Goal: Information Seeking & Learning: Learn about a topic

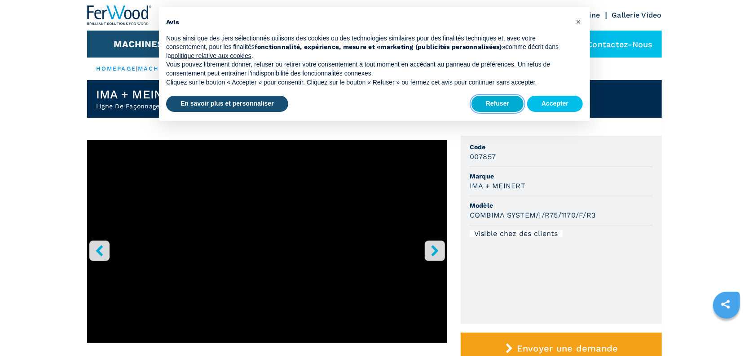
click at [301, 100] on button "Refuser" at bounding box center [498, 104] width 52 height 16
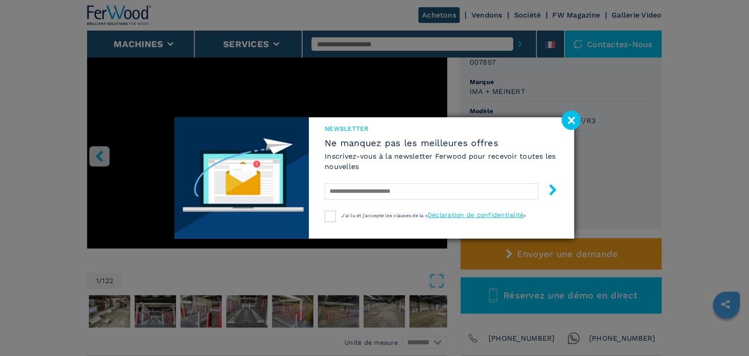
scroll to position [100, 0]
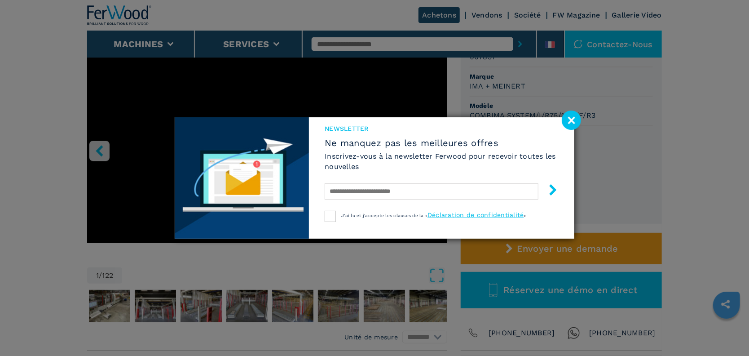
click at [301, 100] on image at bounding box center [571, 119] width 19 height 19
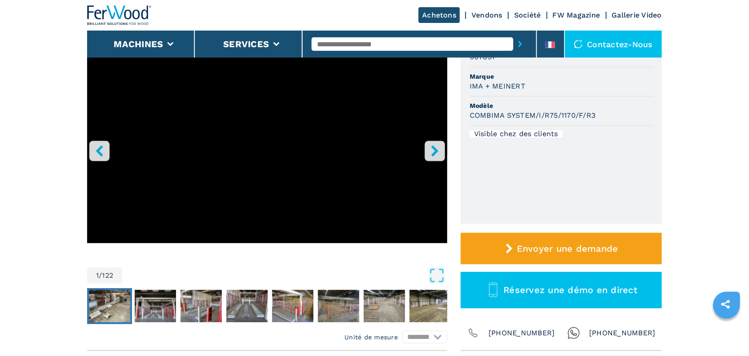
click at [103, 100] on img "Go to Slide 2" at bounding box center [109, 306] width 41 height 32
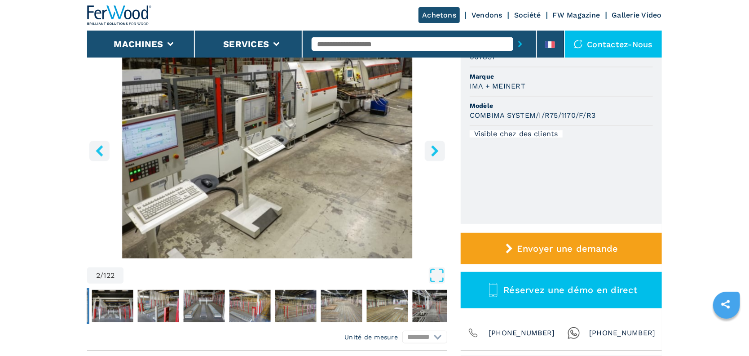
click at [301, 100] on button "right-button" at bounding box center [435, 151] width 20 height 20
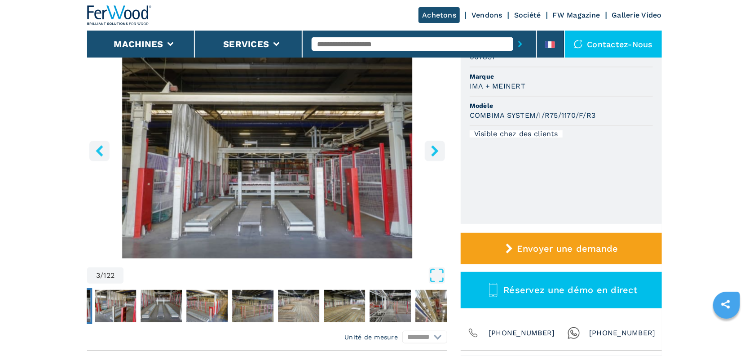
click at [301, 100] on button "right-button" at bounding box center [435, 151] width 20 height 20
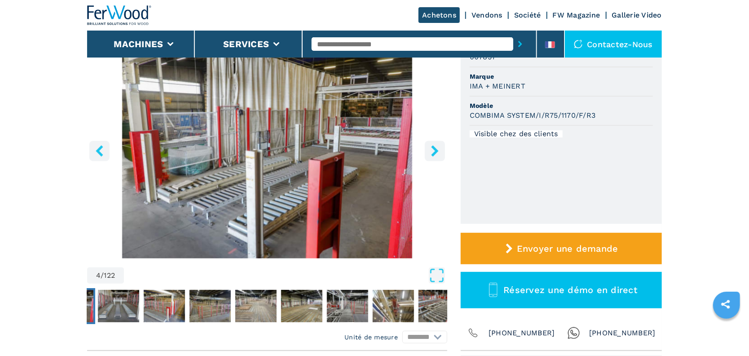
click at [301, 100] on icon "right-button" at bounding box center [434, 150] width 11 height 11
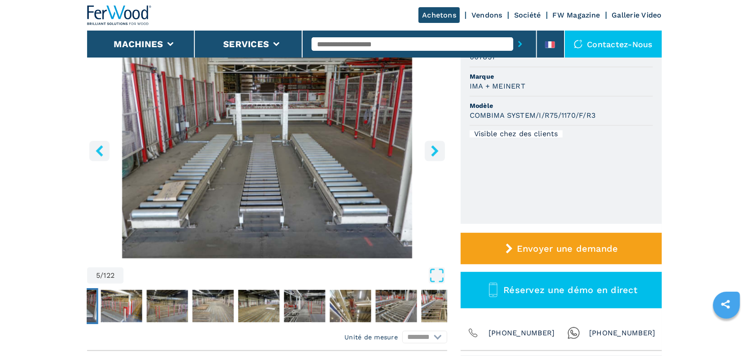
click at [301, 100] on icon "right-button" at bounding box center [434, 150] width 11 height 11
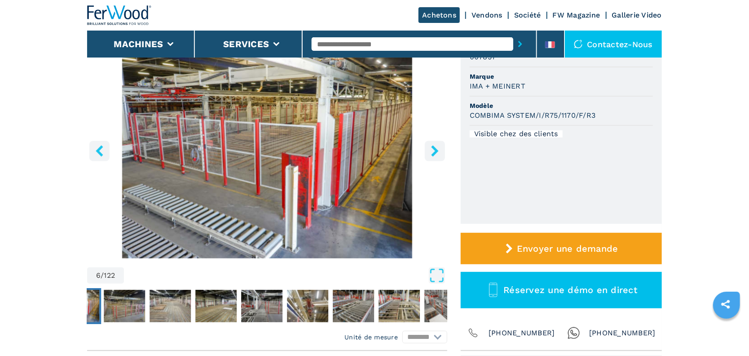
click at [301, 100] on icon "right-button" at bounding box center [434, 150] width 7 height 11
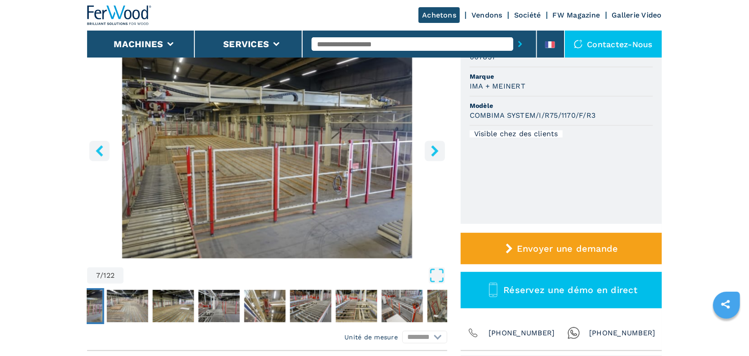
click at [301, 100] on icon "right-button" at bounding box center [434, 150] width 7 height 11
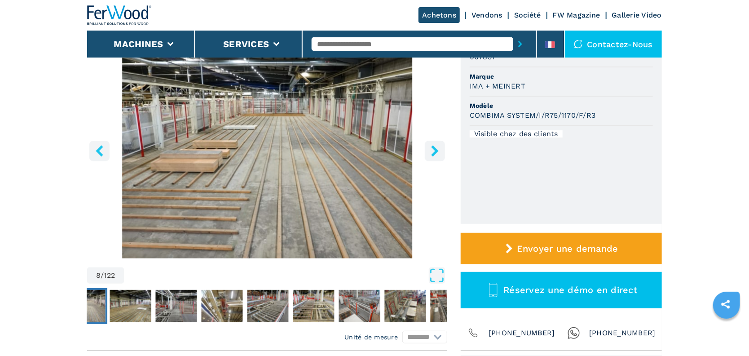
click at [301, 100] on icon "right-button" at bounding box center [434, 150] width 7 height 11
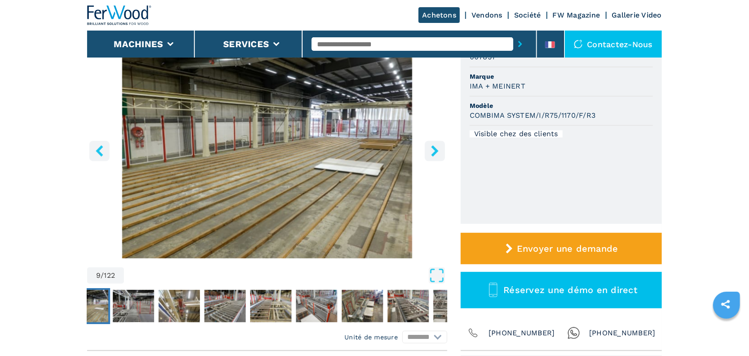
click at [301, 100] on icon "right-button" at bounding box center [434, 150] width 7 height 11
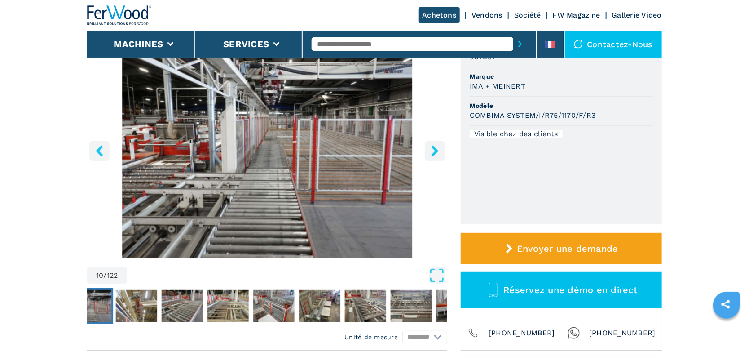
click at [301, 100] on icon "right-button" at bounding box center [434, 150] width 7 height 11
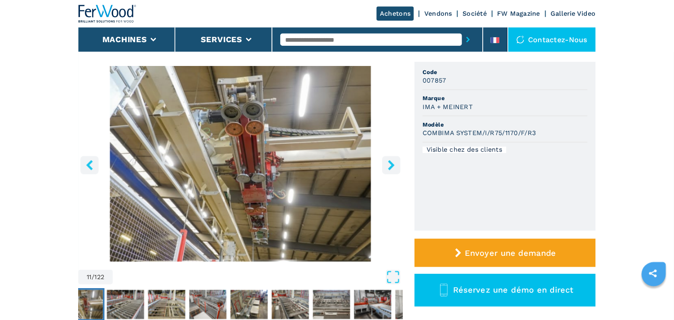
scroll to position [50, 0]
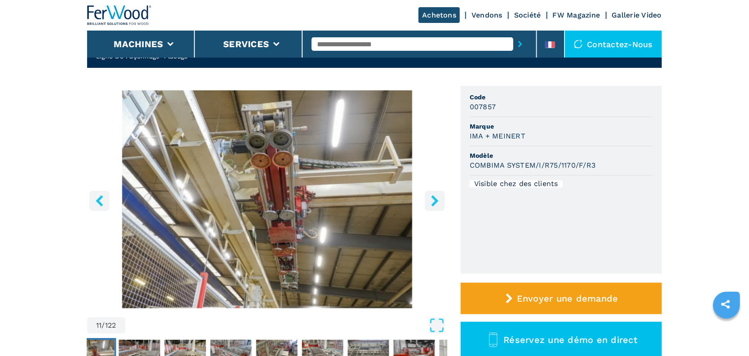
click at [280, 100] on img "Go to Slide 11" at bounding box center [267, 199] width 360 height 218
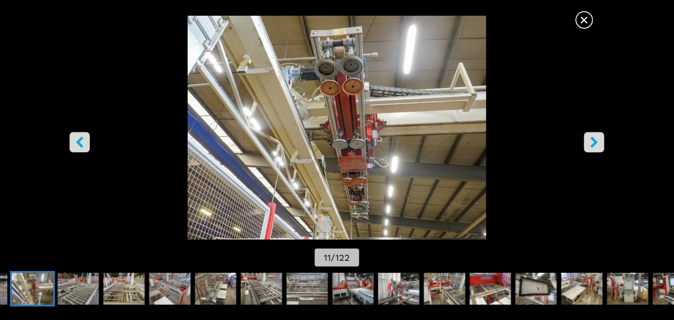
scroll to position [95, 0]
click at [301, 100] on icon "right-button" at bounding box center [594, 142] width 11 height 11
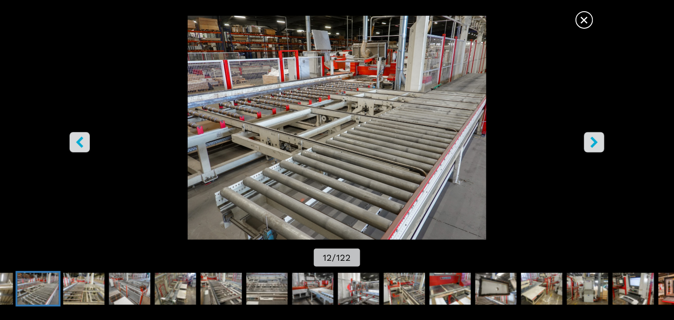
click at [301, 100] on icon "right-button" at bounding box center [594, 142] width 11 height 11
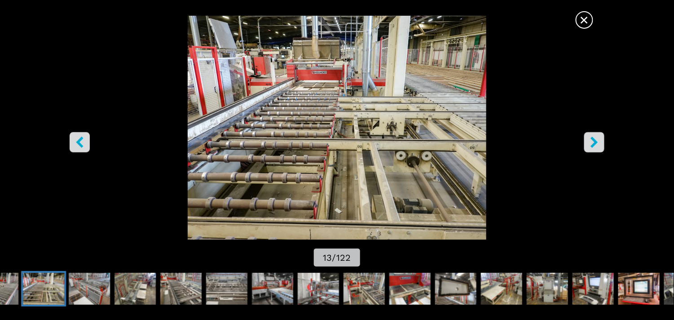
click at [301, 100] on icon "right-button" at bounding box center [594, 142] width 7 height 11
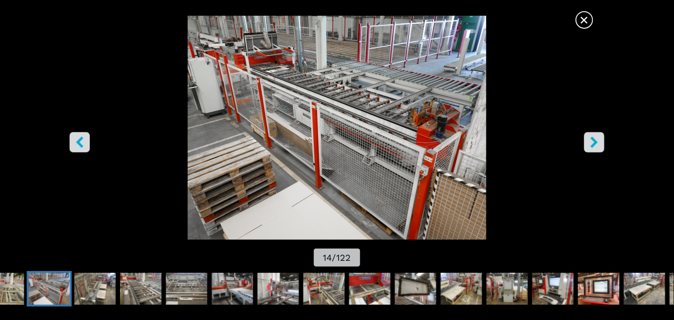
click at [301, 100] on icon "right-button" at bounding box center [594, 142] width 7 height 11
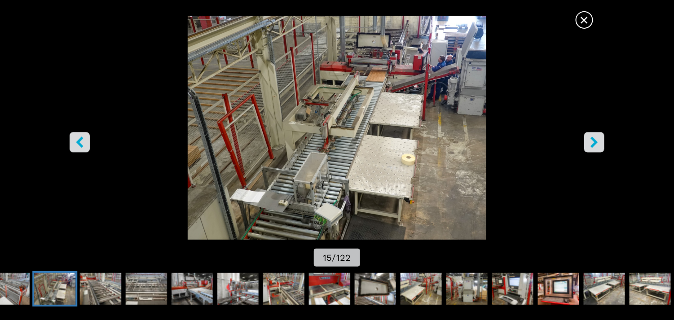
click at [301, 100] on icon "right-button" at bounding box center [594, 142] width 7 height 11
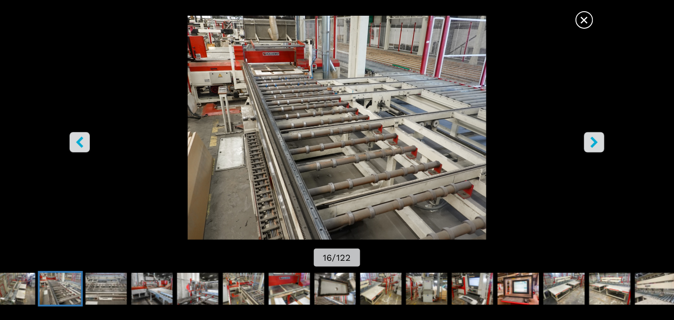
click at [301, 100] on icon "right-button" at bounding box center [594, 142] width 7 height 11
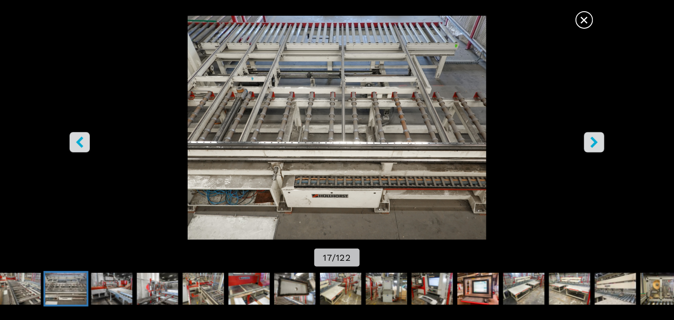
click at [301, 100] on icon "right-button" at bounding box center [594, 142] width 7 height 11
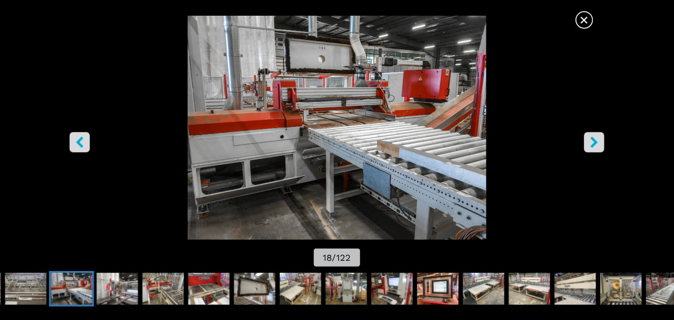
click at [301, 100] on icon "right-button" at bounding box center [594, 142] width 7 height 11
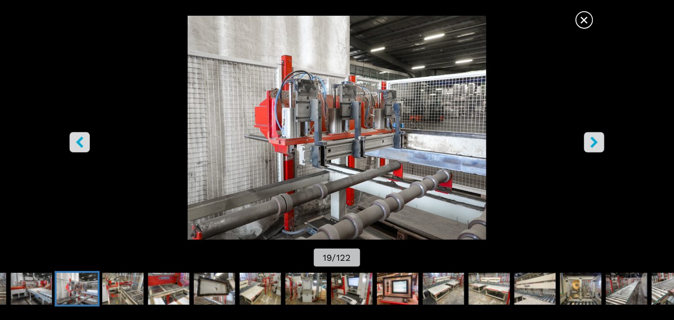
click at [301, 100] on icon "right-button" at bounding box center [594, 142] width 7 height 11
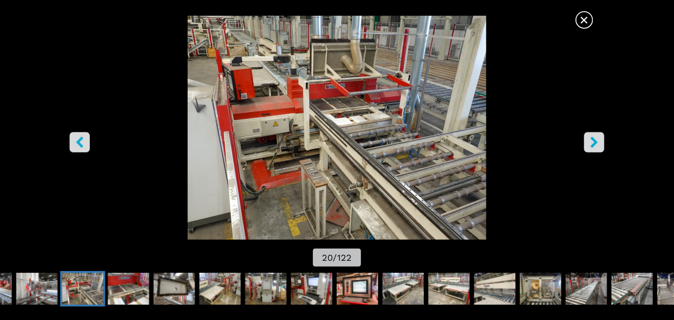
click at [301, 100] on icon "right-button" at bounding box center [594, 142] width 7 height 11
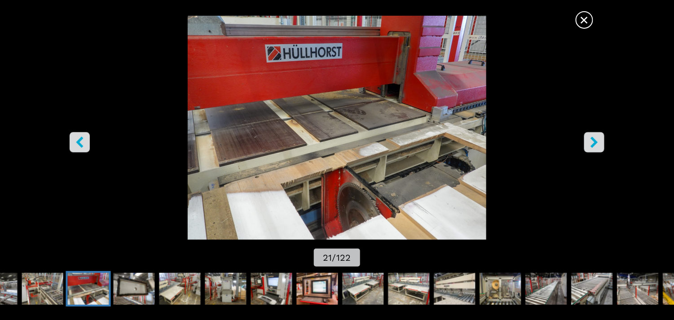
click at [78, 100] on icon "left-button" at bounding box center [79, 142] width 11 height 11
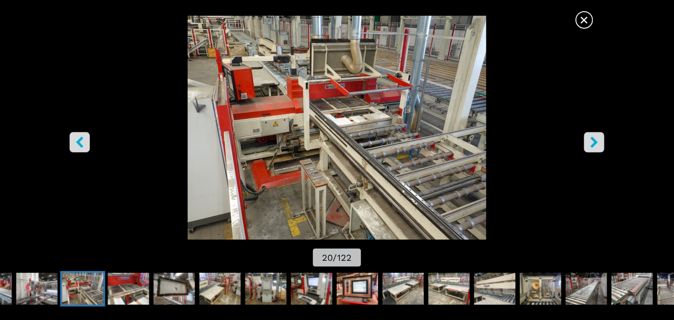
click at [301, 100] on icon "right-button" at bounding box center [594, 142] width 7 height 11
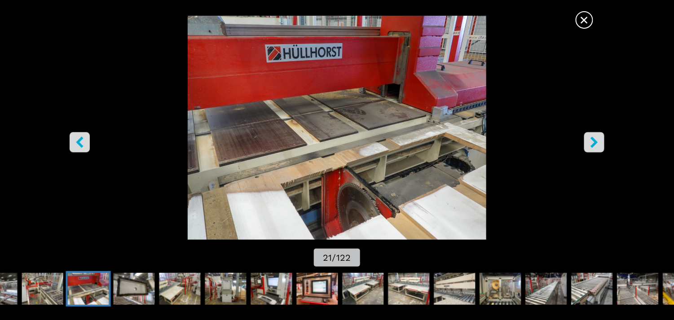
click at [301, 100] on icon "right-button" at bounding box center [594, 142] width 7 height 11
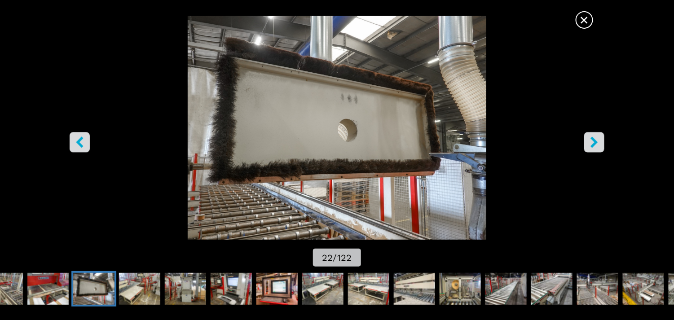
click at [301, 100] on icon "right-button" at bounding box center [594, 142] width 7 height 11
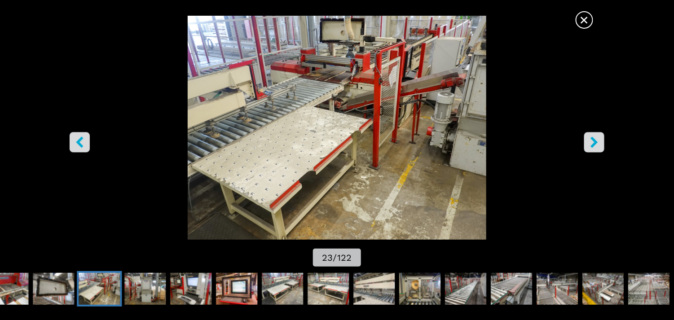
click at [301, 100] on icon "right-button" at bounding box center [594, 142] width 7 height 11
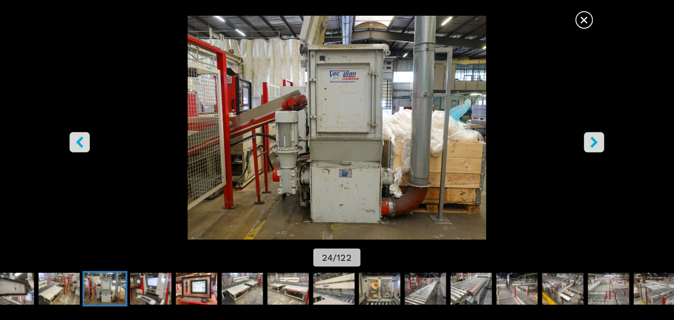
click at [301, 100] on button "right-button" at bounding box center [594, 142] width 20 height 20
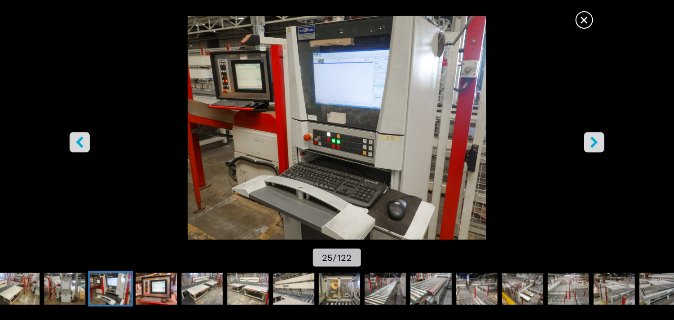
click at [301, 100] on icon "right-button" at bounding box center [594, 142] width 11 height 11
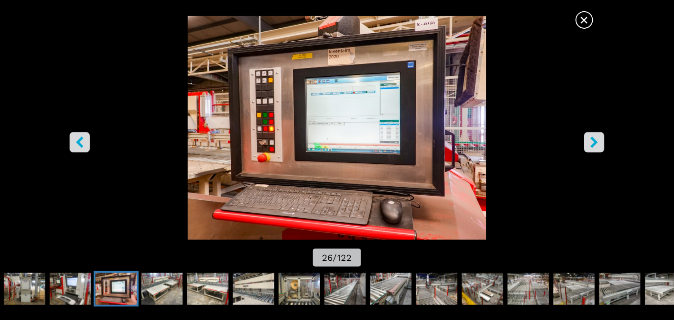
click at [301, 100] on icon "right-button" at bounding box center [594, 142] width 11 height 11
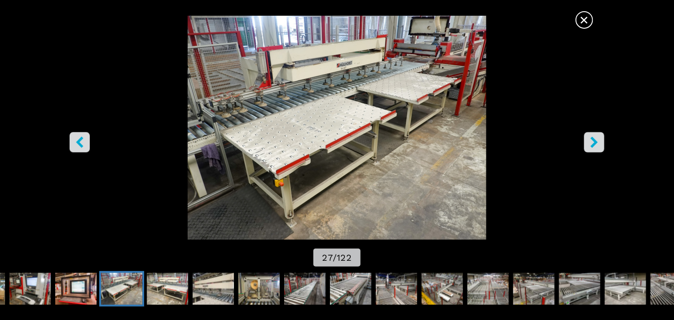
click at [301, 100] on icon "right-button" at bounding box center [594, 142] width 11 height 11
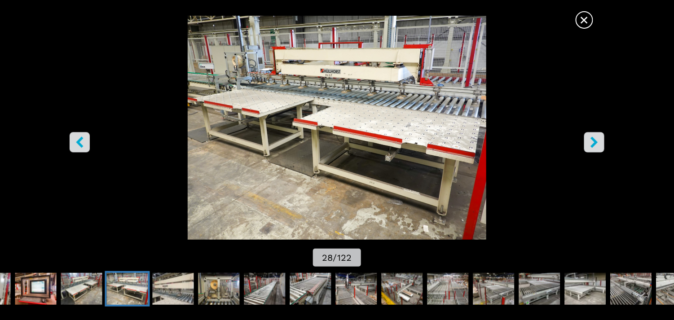
scroll to position [0, 0]
click at [85, 100] on button "left-button" at bounding box center [80, 142] width 20 height 20
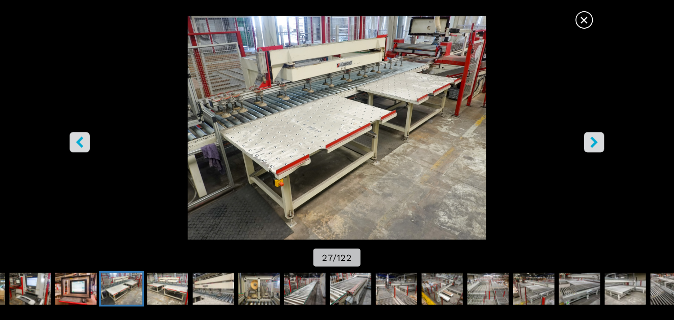
click at [301, 100] on icon "right-button" at bounding box center [594, 142] width 7 height 11
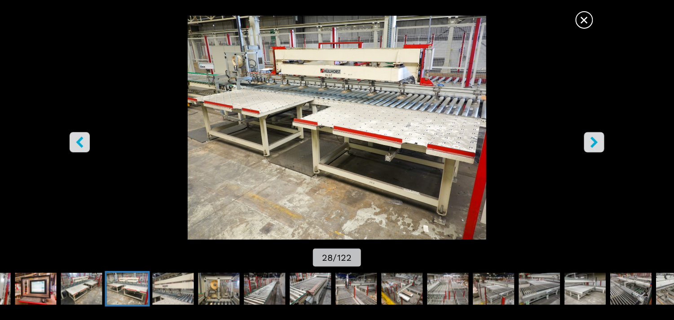
click at [301, 100] on icon "right-button" at bounding box center [594, 142] width 7 height 11
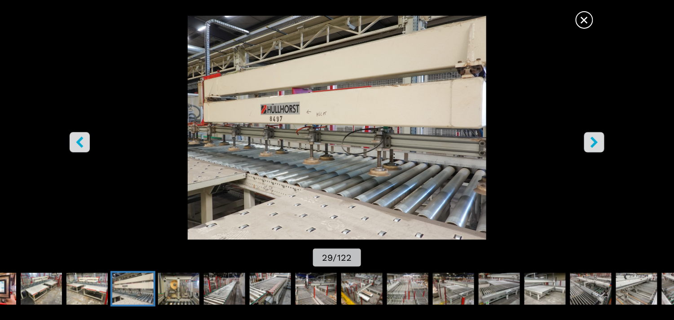
click at [301, 100] on icon "right-button" at bounding box center [594, 142] width 11 height 11
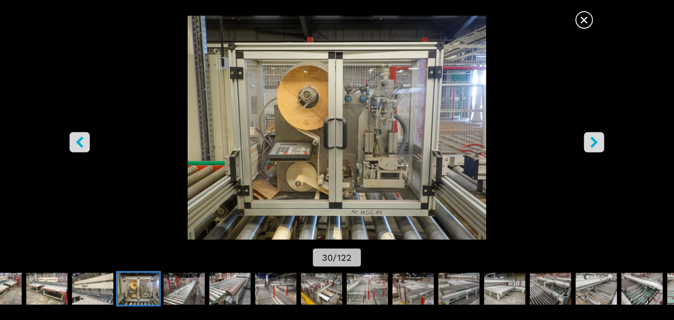
click at [301, 100] on icon "right-button" at bounding box center [594, 142] width 11 height 11
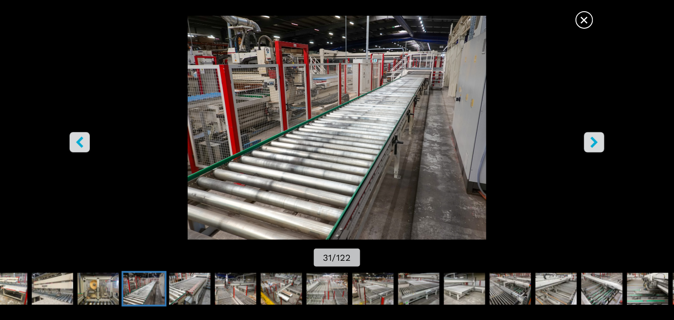
click at [301, 100] on icon "right-button" at bounding box center [594, 142] width 11 height 11
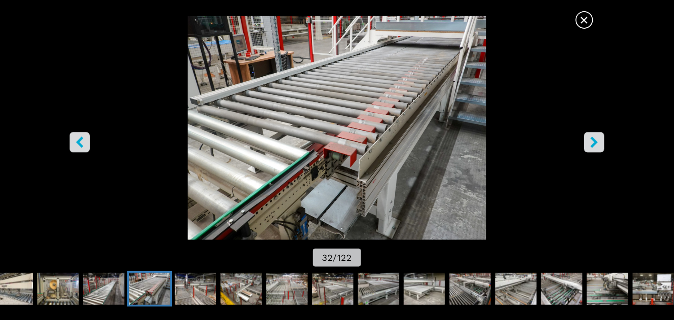
click at [301, 100] on icon "right-button" at bounding box center [594, 142] width 11 height 11
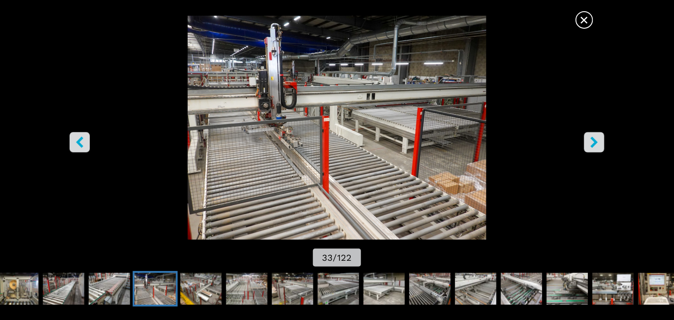
click at [301, 100] on icon "right-button" at bounding box center [594, 142] width 11 height 11
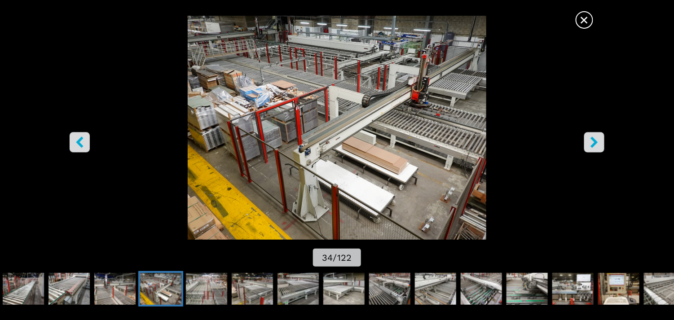
click at [301, 100] on icon "right-button" at bounding box center [594, 142] width 11 height 11
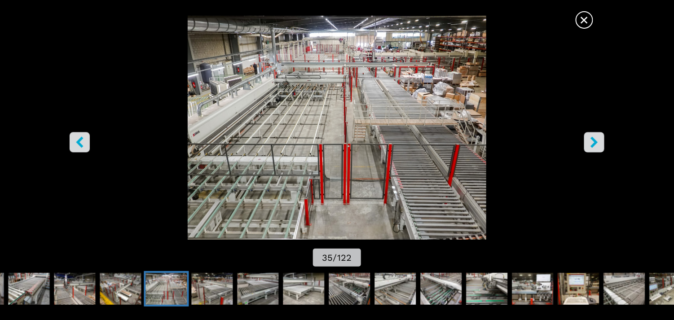
click at [301, 100] on icon "right-button" at bounding box center [594, 142] width 11 height 11
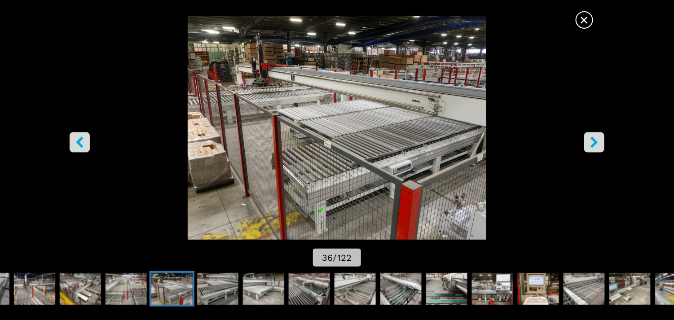
click at [301, 100] on icon "right-button" at bounding box center [594, 142] width 7 height 11
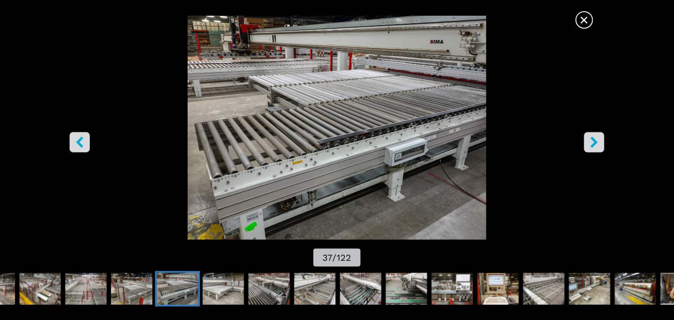
click at [301, 100] on icon "right-button" at bounding box center [594, 142] width 7 height 11
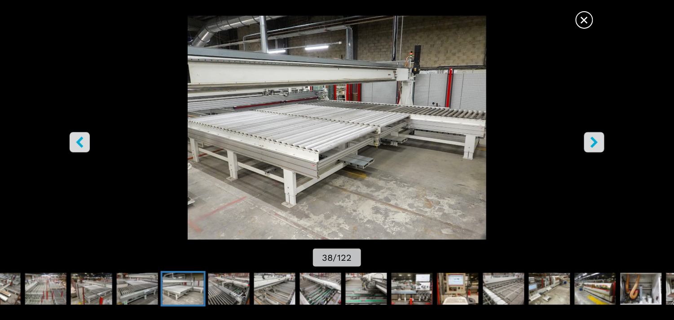
click at [301, 100] on icon "right-button" at bounding box center [594, 142] width 7 height 11
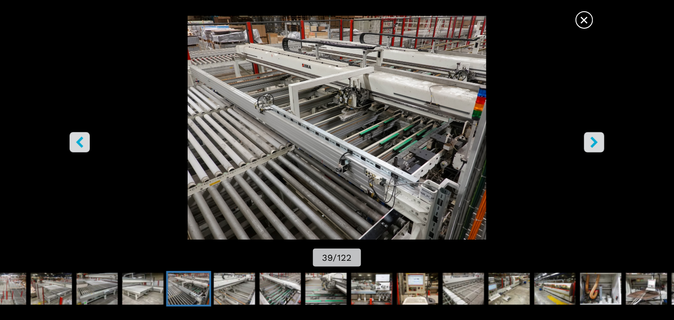
click at [301, 100] on icon "right-button" at bounding box center [594, 142] width 11 height 11
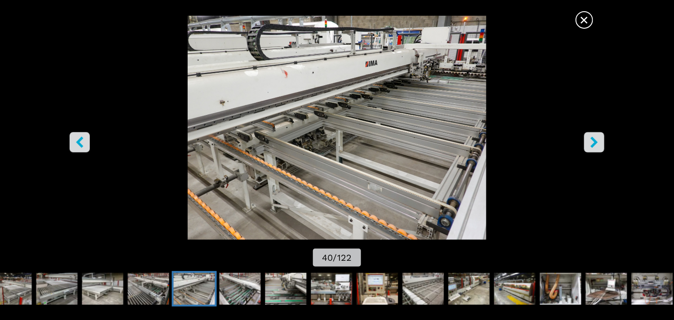
click at [301, 100] on icon "right-button" at bounding box center [594, 142] width 11 height 11
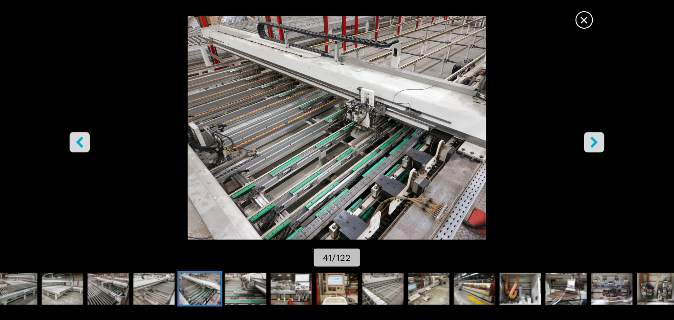
click at [301, 100] on icon "right-button" at bounding box center [594, 142] width 7 height 11
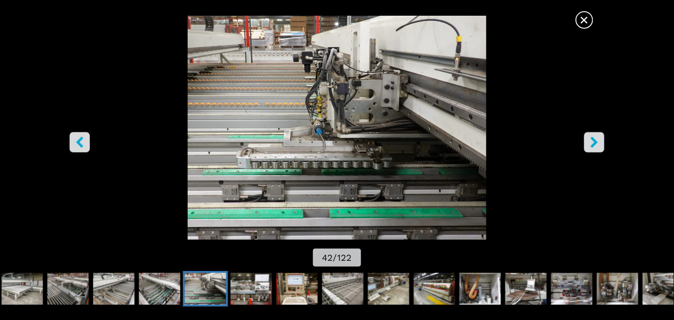
click at [301, 100] on icon "right-button" at bounding box center [594, 142] width 11 height 11
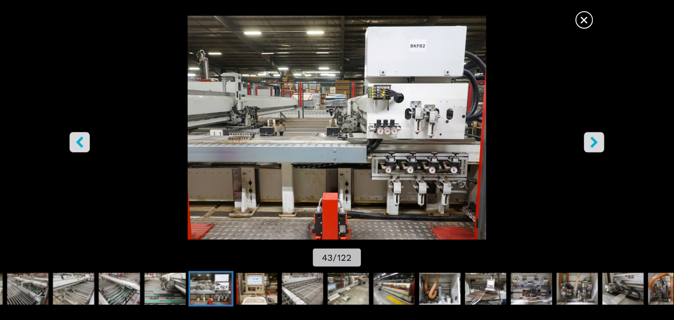
click at [301, 100] on icon "right-button" at bounding box center [594, 142] width 11 height 11
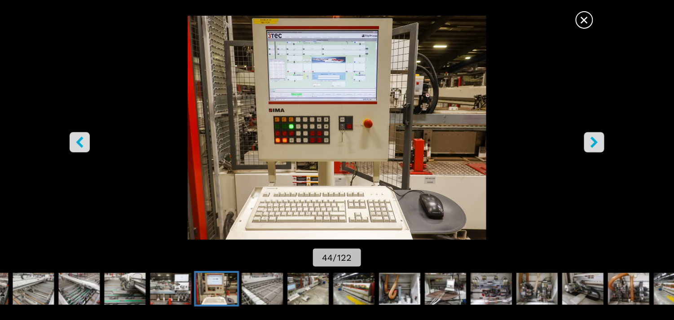
click at [301, 100] on icon "right-button" at bounding box center [594, 142] width 11 height 11
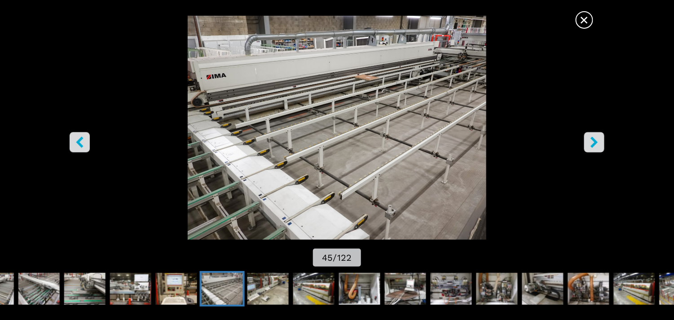
click at [301, 100] on icon "right-button" at bounding box center [594, 142] width 11 height 11
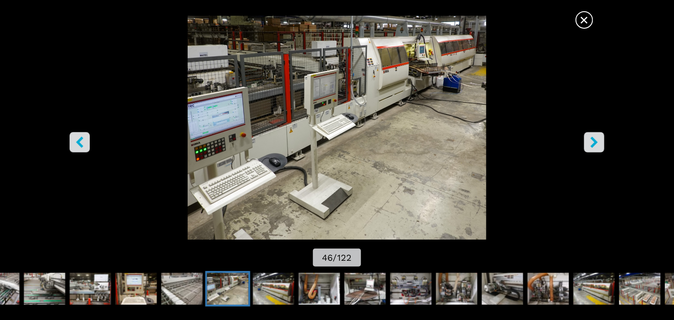
click at [301, 100] on icon "right-button" at bounding box center [594, 142] width 11 height 11
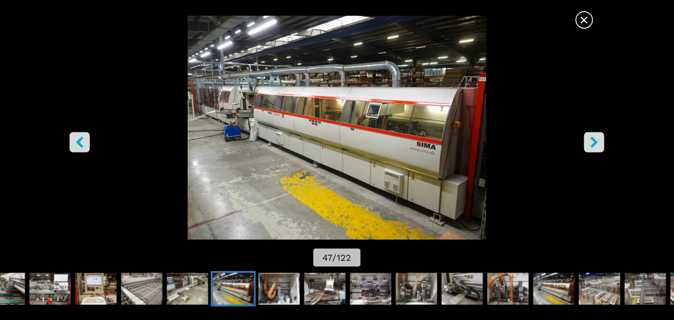
click at [301, 100] on icon "right-button" at bounding box center [594, 142] width 11 height 11
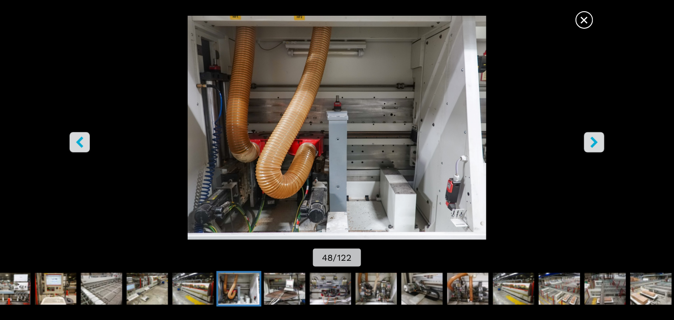
click at [301, 100] on icon "right-button" at bounding box center [594, 142] width 11 height 11
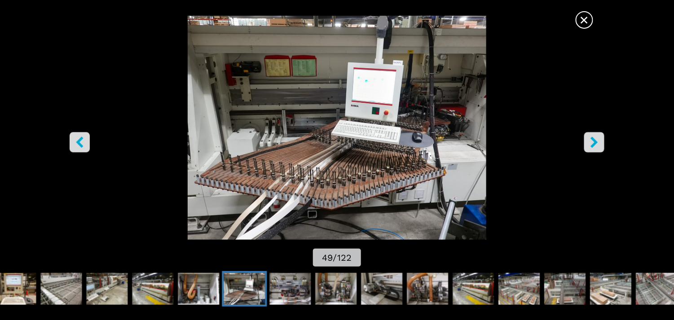
click at [74, 100] on icon "left-button" at bounding box center [79, 142] width 11 height 11
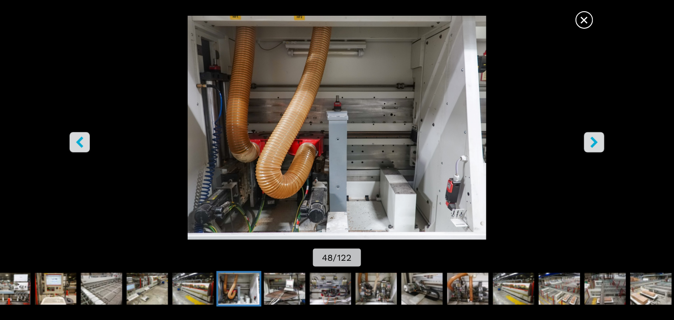
click at [301, 100] on icon "right-button" at bounding box center [594, 142] width 11 height 11
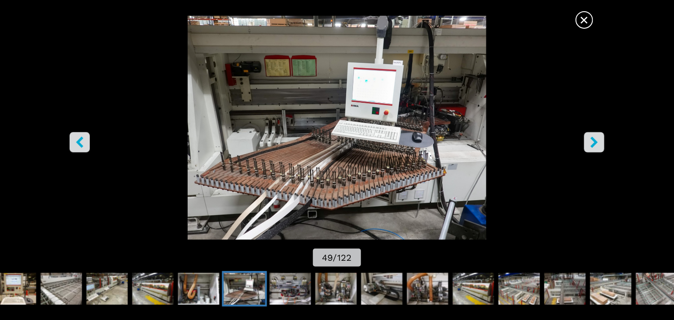
click at [301, 100] on icon "right-button" at bounding box center [594, 142] width 11 height 11
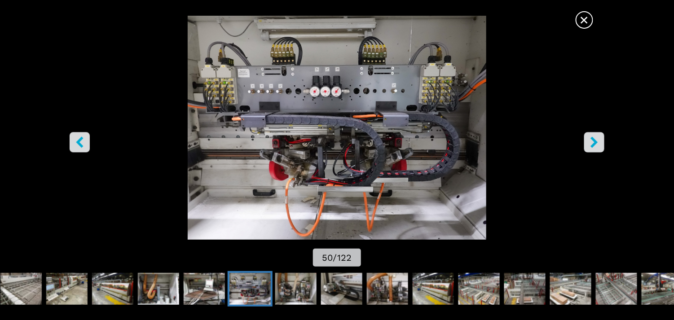
click at [301, 100] on icon "right-button" at bounding box center [594, 142] width 11 height 11
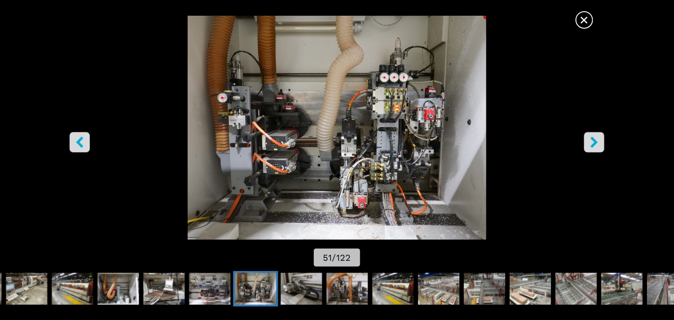
click at [301, 100] on icon "right-button" at bounding box center [594, 142] width 11 height 11
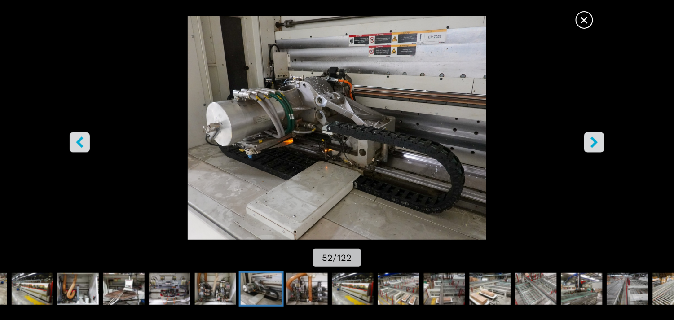
click at [301, 100] on icon "right-button" at bounding box center [594, 142] width 11 height 11
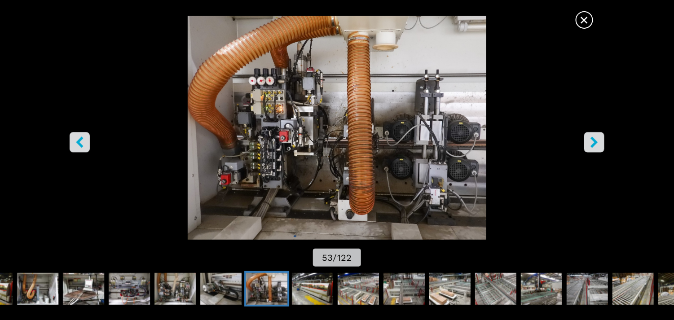
click at [301, 100] on icon "right-button" at bounding box center [594, 142] width 7 height 11
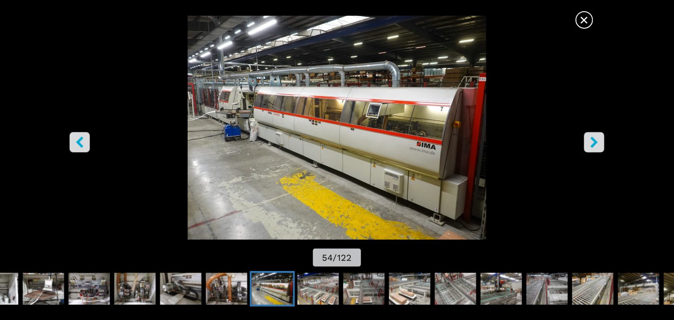
click at [301, 100] on icon "right-button" at bounding box center [594, 142] width 7 height 11
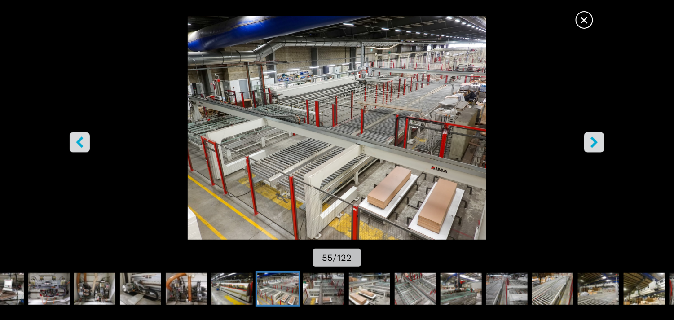
click at [301, 100] on icon "right-button" at bounding box center [594, 142] width 11 height 11
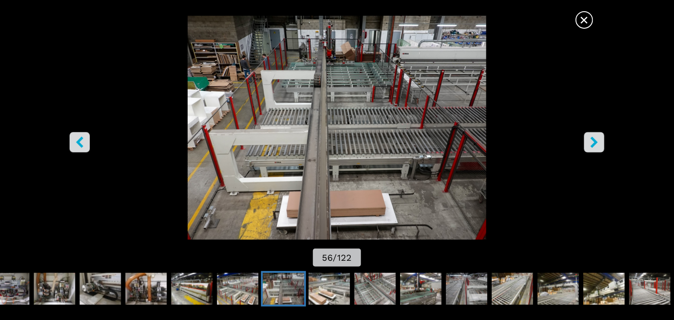
click at [301, 100] on icon "right-button" at bounding box center [594, 142] width 11 height 11
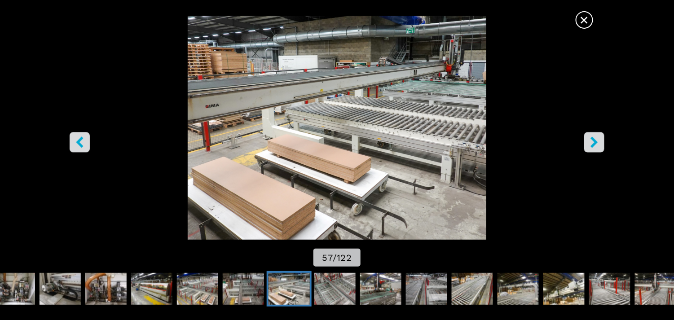
click at [301, 100] on icon "right-button" at bounding box center [594, 142] width 11 height 11
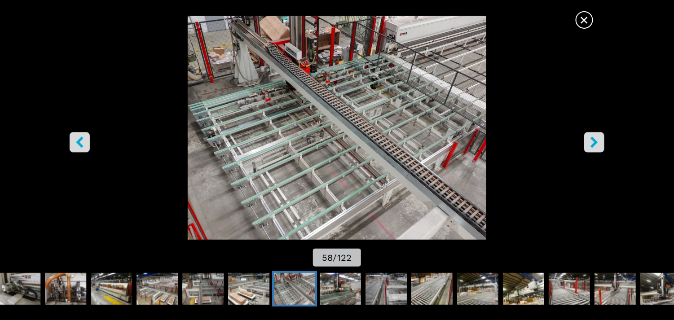
click at [301, 100] on icon "right-button" at bounding box center [594, 142] width 11 height 11
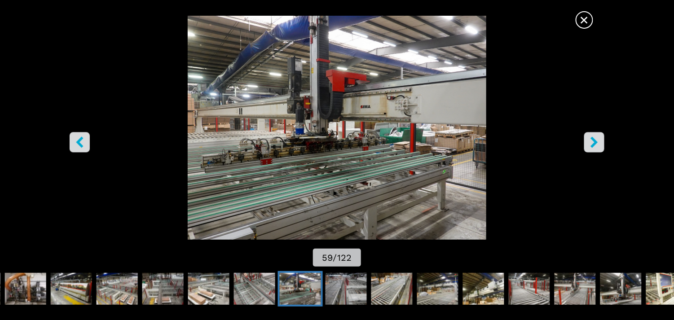
click at [301, 100] on icon "right-button" at bounding box center [594, 142] width 11 height 11
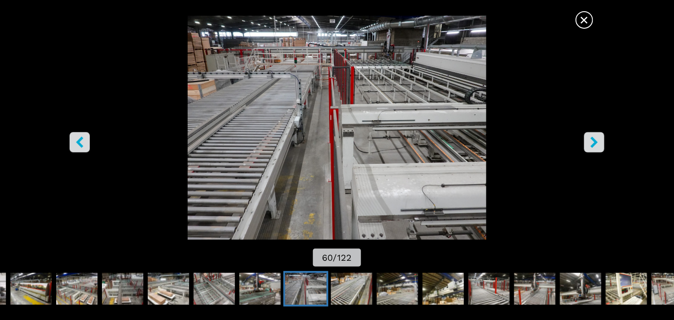
click at [301, 100] on icon "right-button" at bounding box center [594, 142] width 11 height 11
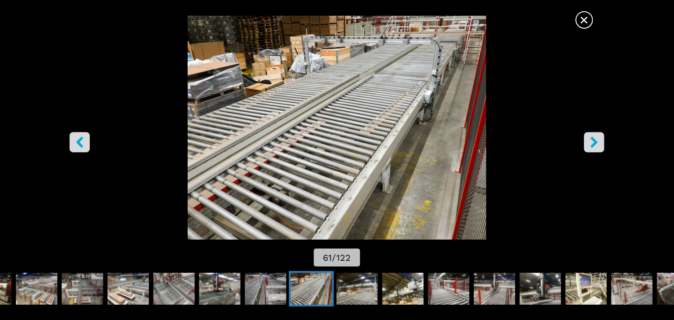
click at [301, 100] on icon "right-button" at bounding box center [594, 142] width 11 height 11
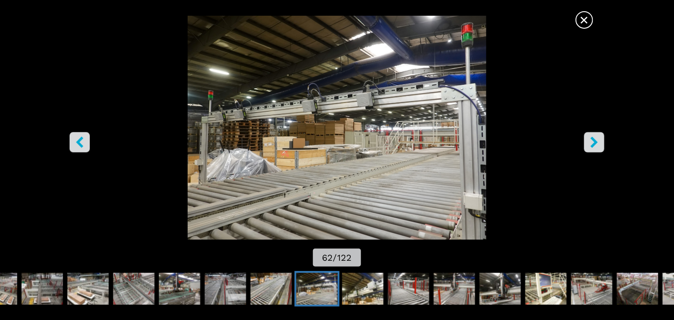
click at [301, 100] on icon "right-button" at bounding box center [594, 142] width 11 height 11
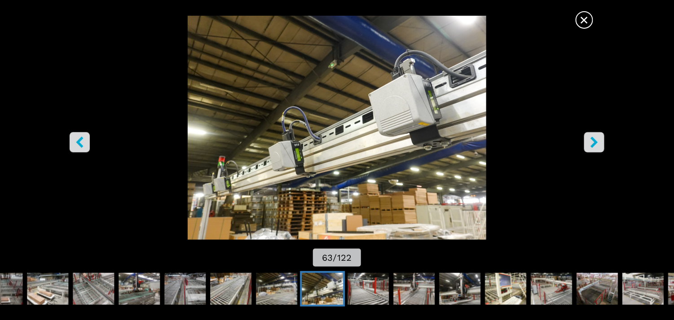
click at [301, 100] on icon "right-button" at bounding box center [594, 142] width 11 height 11
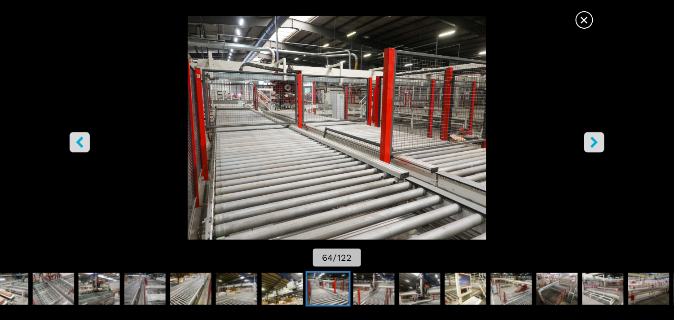
click at [301, 100] on icon "right-button" at bounding box center [594, 142] width 11 height 11
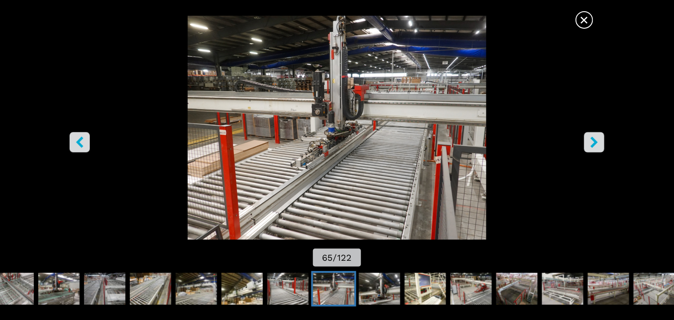
click at [301, 100] on icon "right-button" at bounding box center [594, 142] width 11 height 11
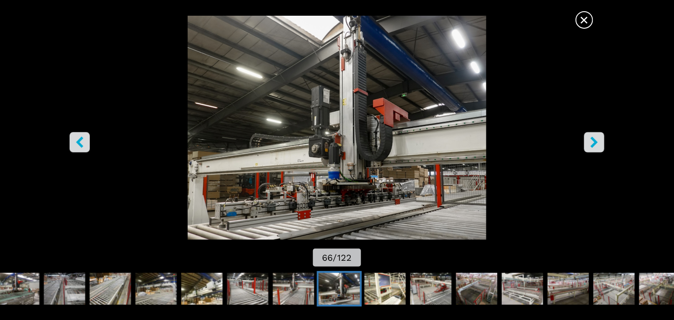
click at [301, 100] on icon "right-button" at bounding box center [594, 142] width 11 height 11
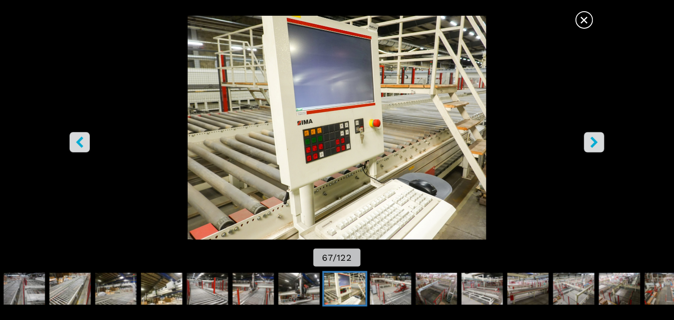
click at [301, 100] on icon "right-button" at bounding box center [594, 142] width 11 height 11
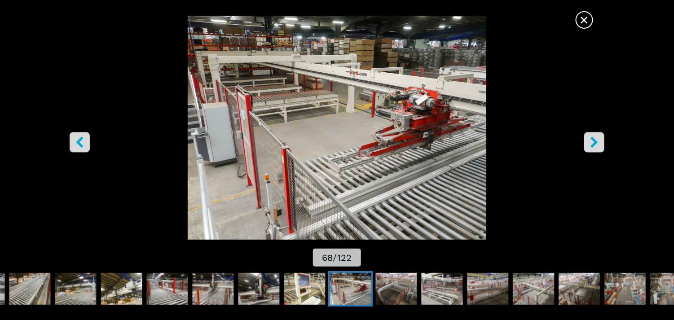
click at [301, 100] on icon "right-button" at bounding box center [594, 142] width 11 height 11
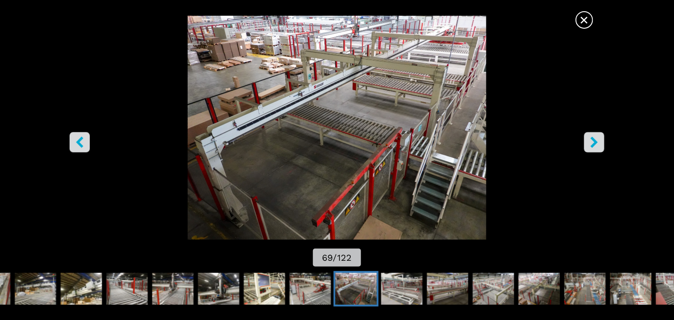
click at [301, 100] on icon "right-button" at bounding box center [594, 142] width 11 height 11
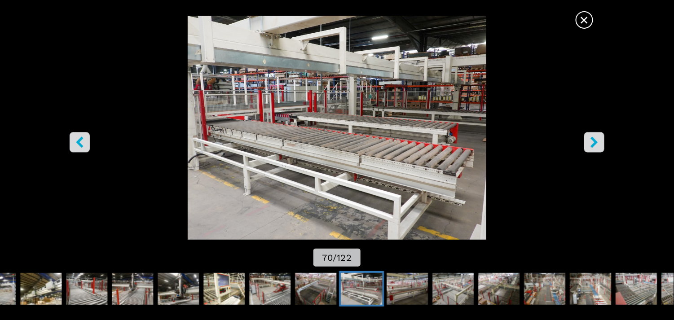
click at [301, 100] on icon "right-button" at bounding box center [594, 142] width 11 height 11
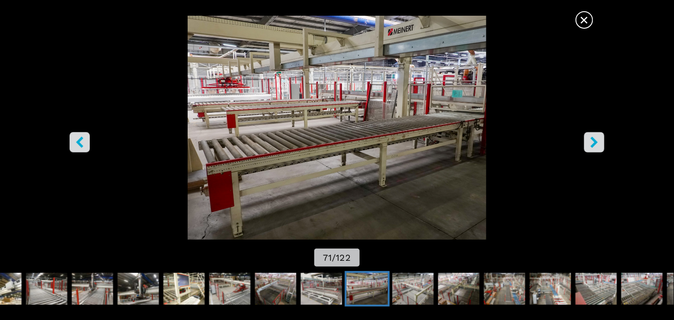
click at [301, 100] on icon "right-button" at bounding box center [594, 142] width 11 height 11
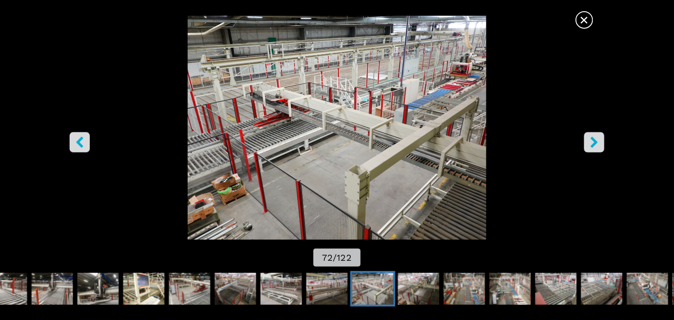
click at [301, 100] on icon "right-button" at bounding box center [594, 142] width 11 height 11
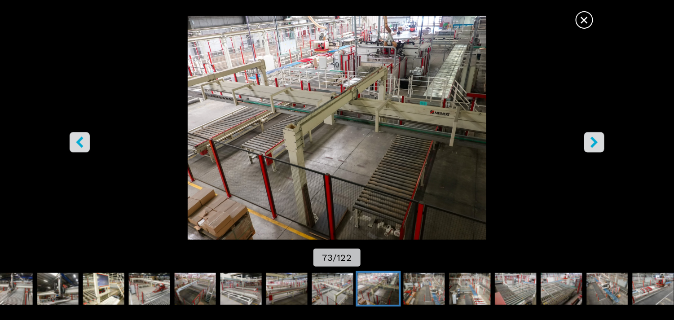
click at [301, 100] on icon "right-button" at bounding box center [594, 142] width 11 height 11
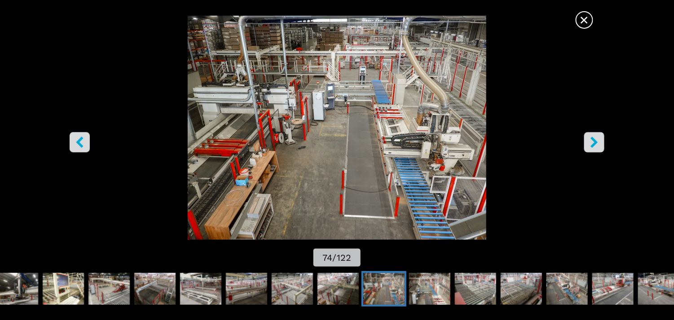
click at [301, 100] on icon "right-button" at bounding box center [594, 142] width 11 height 11
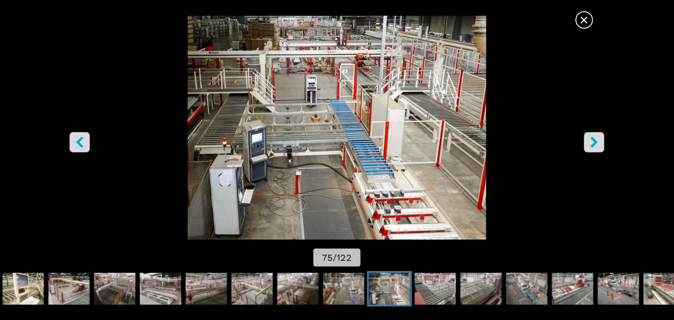
click at [301, 100] on icon "right-button" at bounding box center [594, 142] width 11 height 11
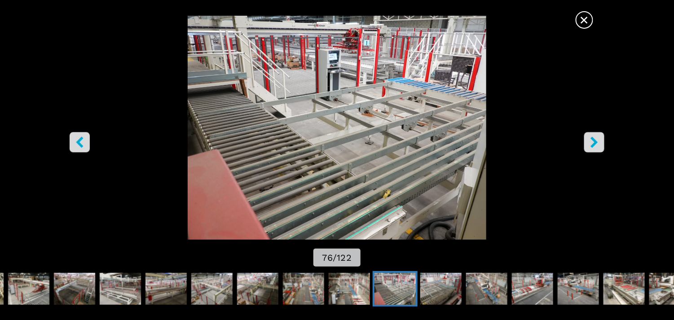
click at [301, 100] on icon "right-button" at bounding box center [594, 142] width 11 height 11
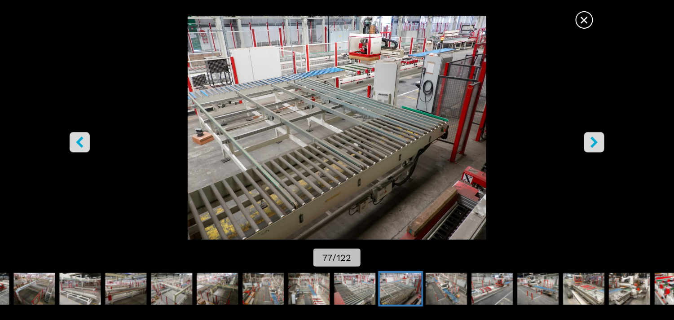
click at [301, 100] on icon "right-button" at bounding box center [594, 142] width 11 height 11
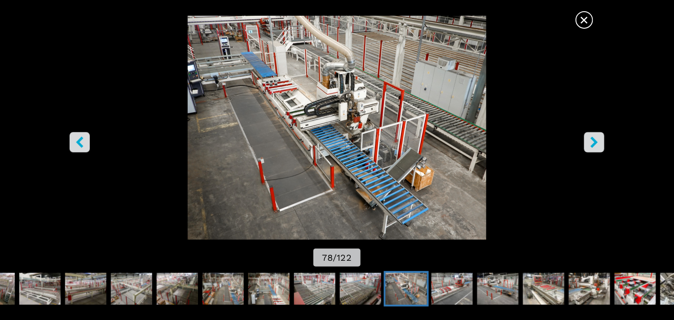
click at [301, 100] on icon "right-button" at bounding box center [594, 142] width 11 height 11
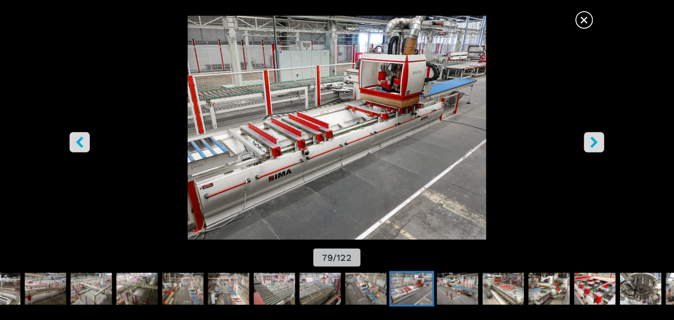
click at [301, 100] on icon "right-button" at bounding box center [594, 142] width 11 height 11
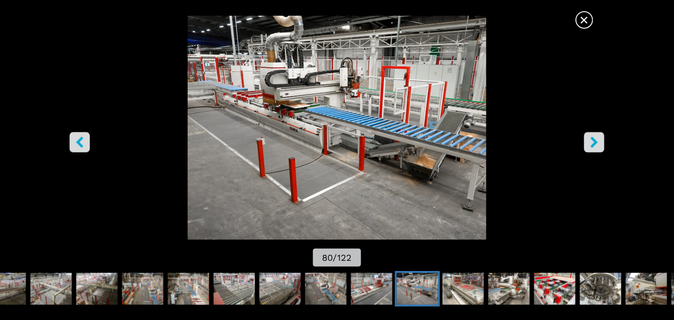
click at [301, 100] on icon "right-button" at bounding box center [594, 142] width 11 height 11
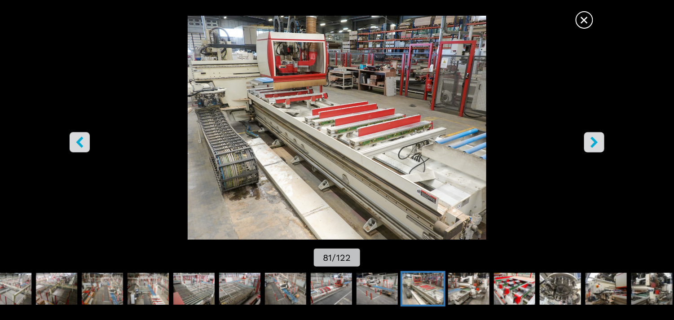
click at [301, 100] on icon "right-button" at bounding box center [594, 142] width 11 height 11
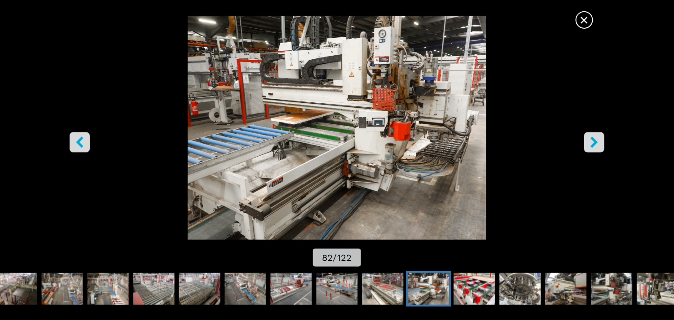
click at [83, 100] on icon "left-button" at bounding box center [79, 142] width 11 height 11
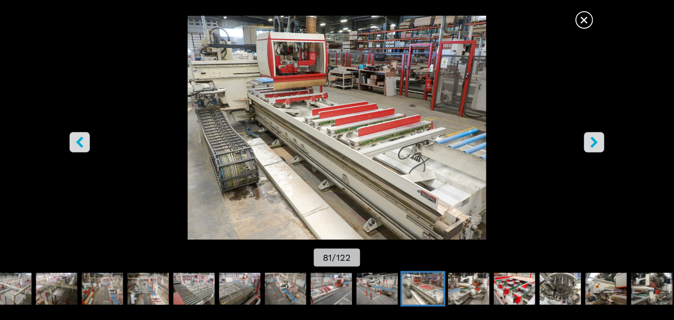
click at [209, 94] on img "Go to Slide 81" at bounding box center [337, 128] width 607 height 224
click at [301, 100] on button "right-button" at bounding box center [594, 142] width 20 height 20
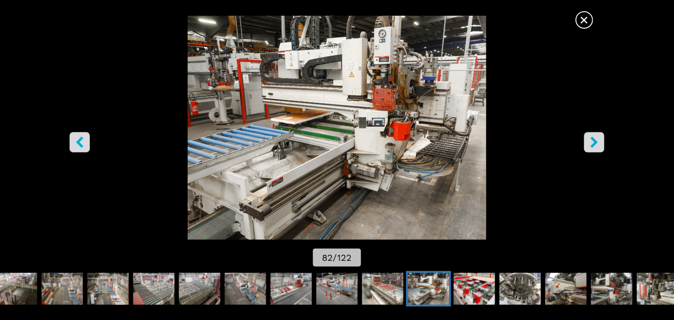
click at [301, 100] on button "right-button" at bounding box center [594, 142] width 20 height 20
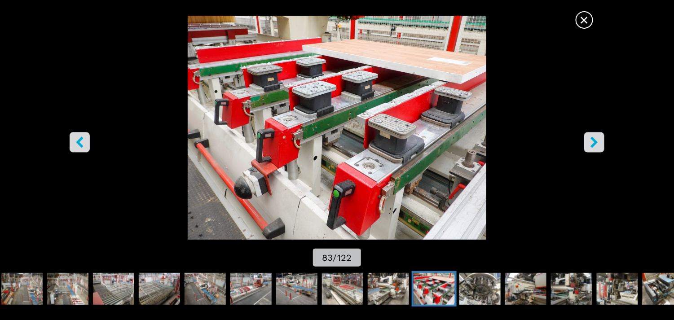
click at [301, 100] on icon "right-button" at bounding box center [594, 142] width 11 height 11
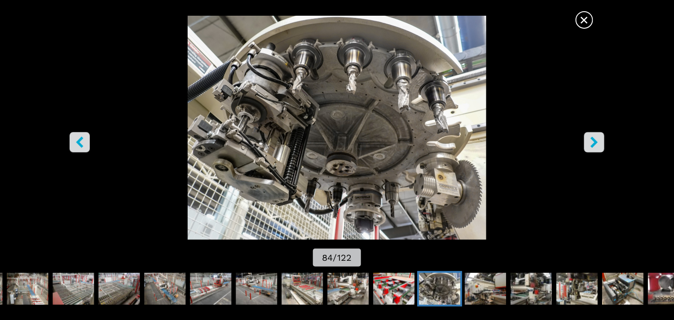
click at [301, 100] on button "right-button" at bounding box center [594, 142] width 20 height 20
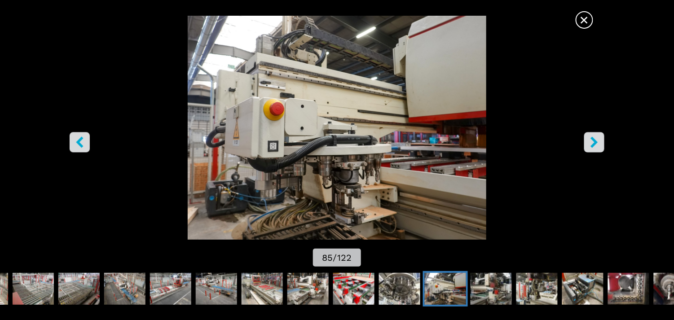
click at [301, 100] on icon "right-button" at bounding box center [594, 142] width 11 height 11
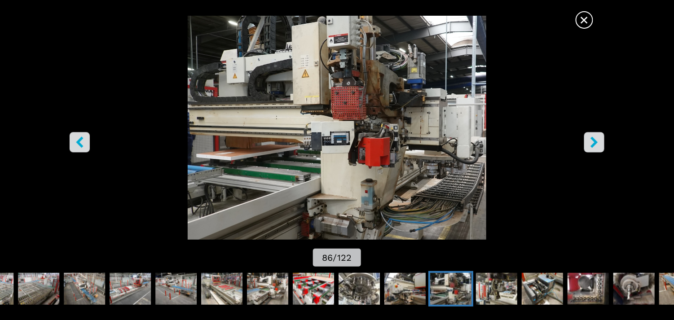
click at [301, 100] on icon "right-button" at bounding box center [594, 142] width 7 height 11
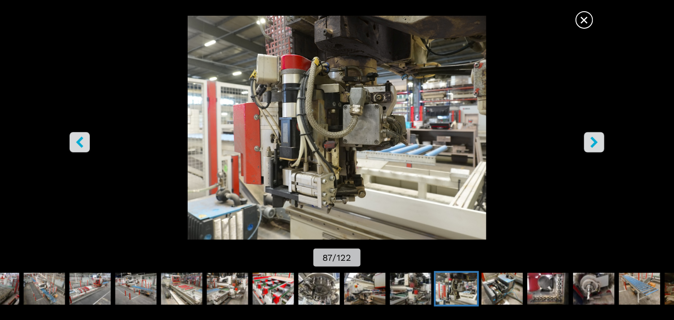
click at [301, 100] on icon "right-button" at bounding box center [594, 142] width 7 height 11
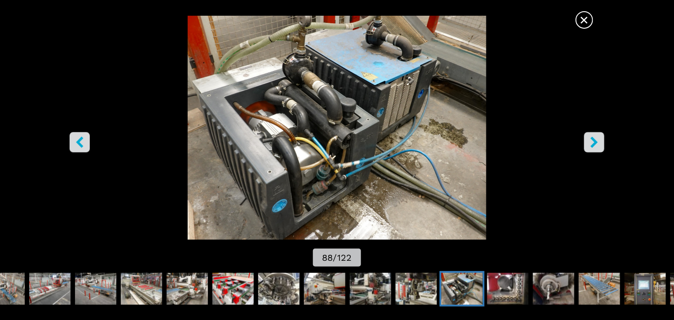
click at [301, 100] on icon "right-button" at bounding box center [594, 142] width 7 height 11
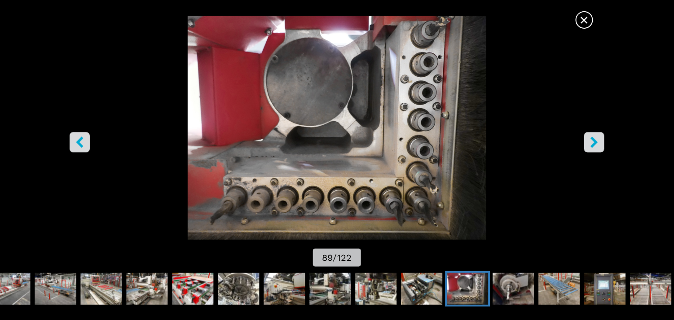
click at [301, 100] on icon "right-button" at bounding box center [594, 142] width 7 height 11
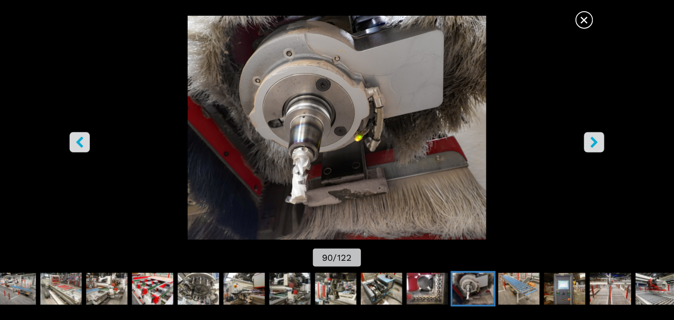
click at [301, 100] on icon "right-button" at bounding box center [594, 142] width 7 height 11
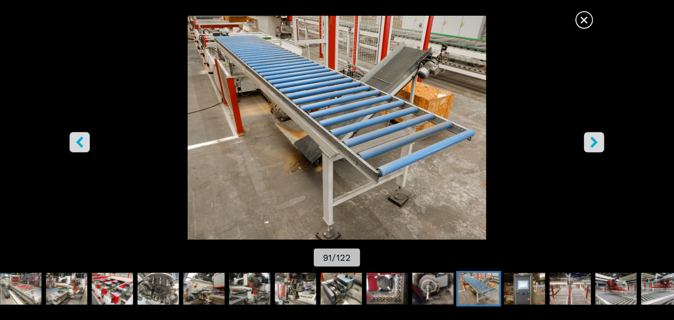
click at [301, 100] on icon "right-button" at bounding box center [594, 142] width 7 height 11
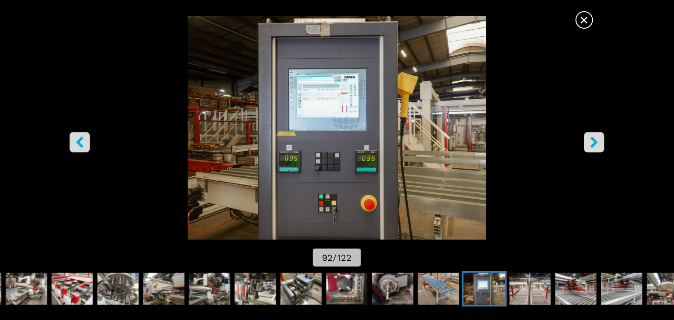
click at [301, 100] on icon "right-button" at bounding box center [594, 142] width 7 height 11
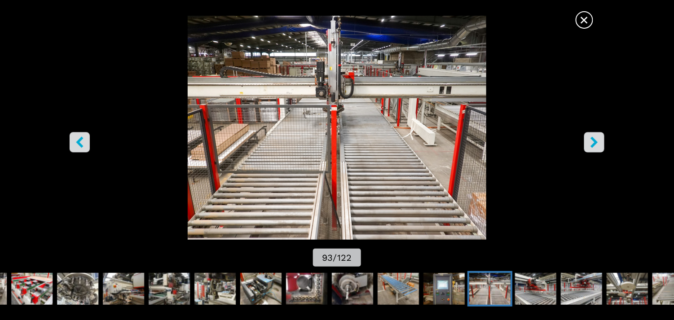
click at [301, 100] on icon "right-button" at bounding box center [594, 142] width 7 height 11
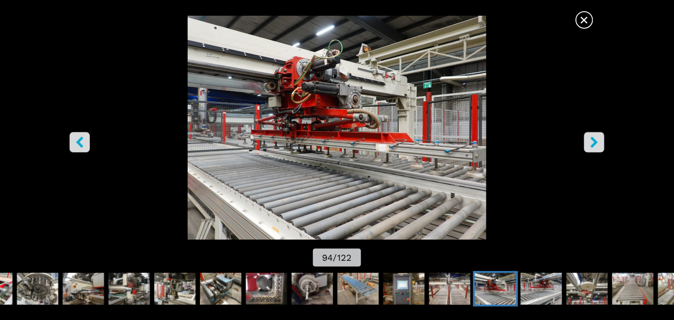
click at [301, 100] on icon "right-button" at bounding box center [594, 142] width 7 height 11
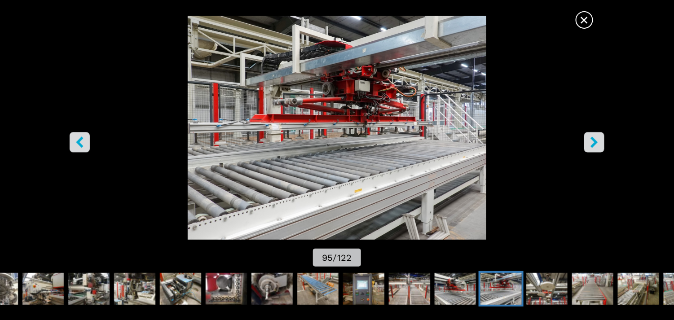
click at [301, 100] on icon "right-button" at bounding box center [594, 142] width 7 height 11
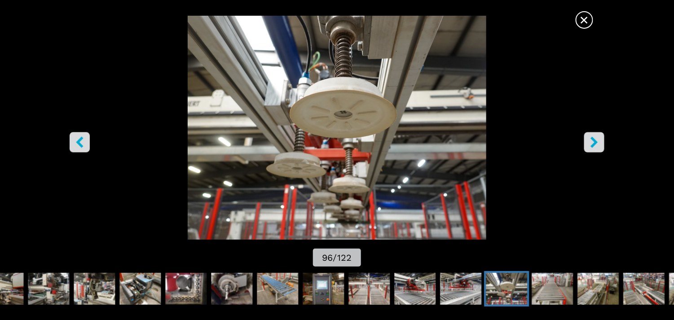
click at [301, 100] on icon "right-button" at bounding box center [594, 142] width 7 height 11
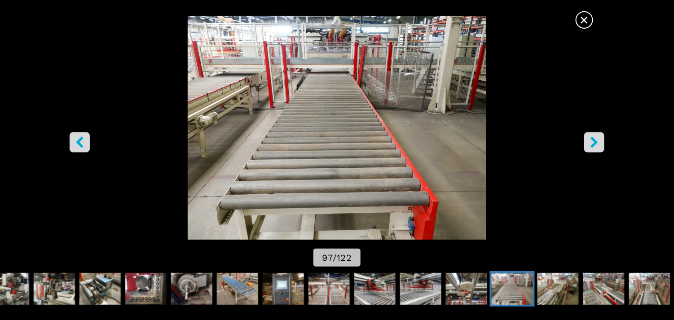
click at [301, 100] on icon "right-button" at bounding box center [594, 142] width 7 height 11
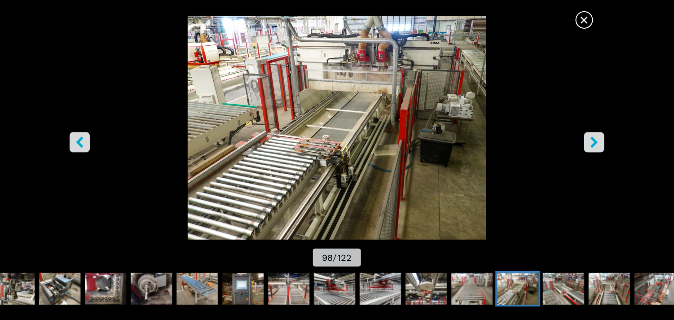
click at [301, 100] on icon "right-button" at bounding box center [594, 142] width 7 height 11
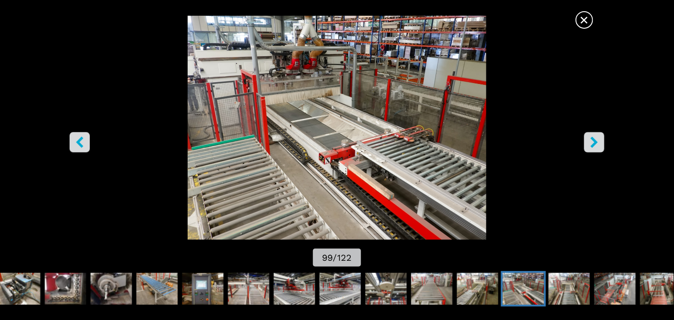
click at [301, 100] on icon "right-button" at bounding box center [594, 142] width 7 height 11
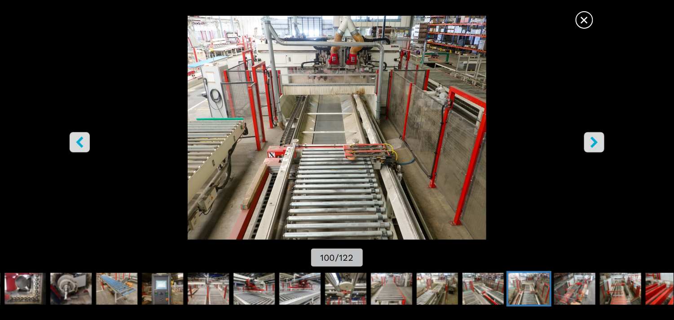
click at [301, 100] on icon "right-button" at bounding box center [594, 142] width 7 height 11
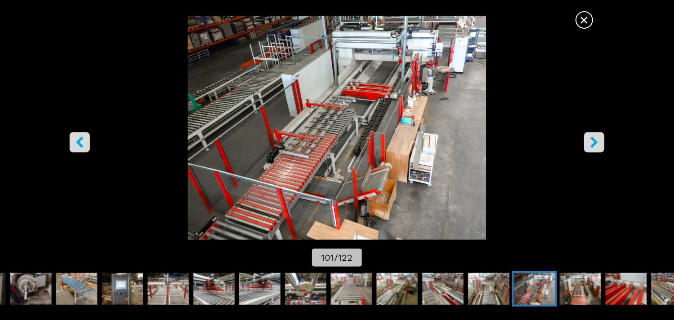
click at [301, 100] on icon "right-button" at bounding box center [594, 142] width 7 height 11
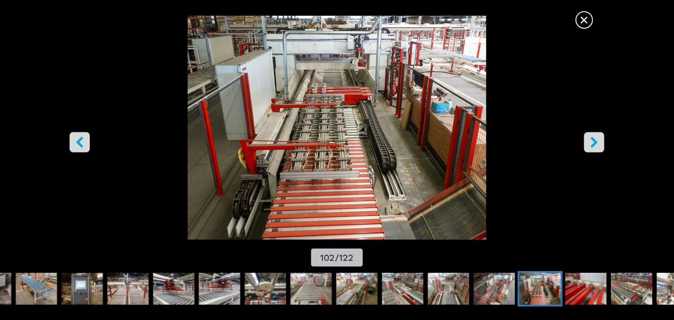
click at [301, 100] on icon "right-button" at bounding box center [594, 142] width 7 height 11
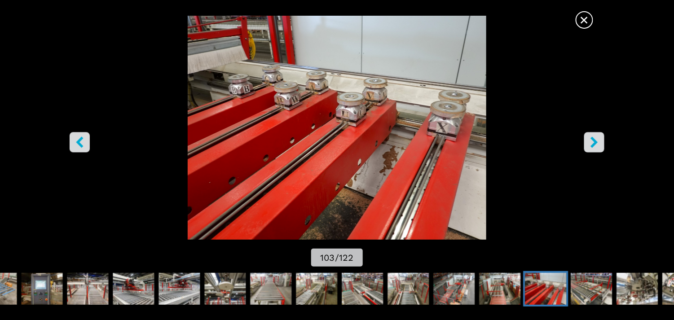
click at [301, 100] on icon "right-button" at bounding box center [594, 142] width 7 height 11
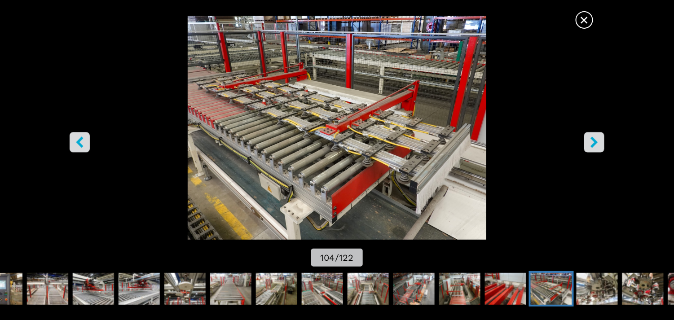
click at [301, 100] on icon "right-button" at bounding box center [594, 142] width 7 height 11
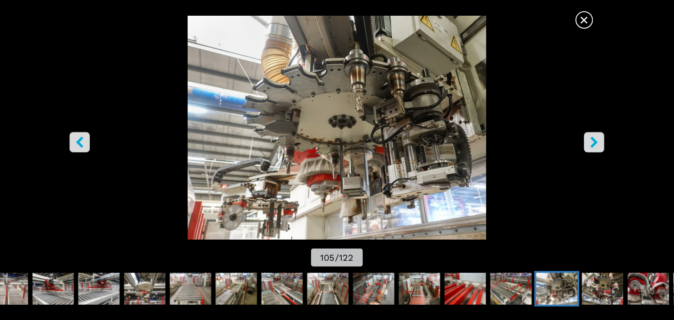
click at [301, 100] on icon "right-button" at bounding box center [594, 142] width 11 height 11
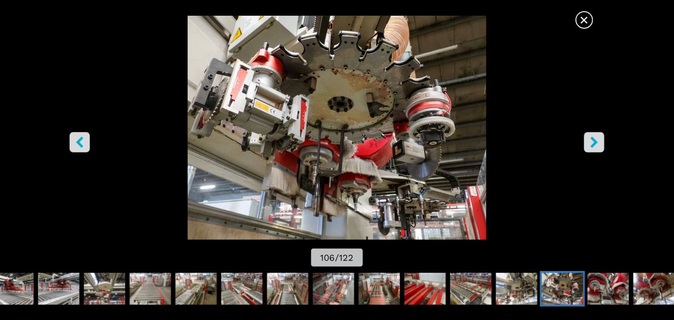
click at [301, 100] on icon "right-button" at bounding box center [594, 142] width 11 height 11
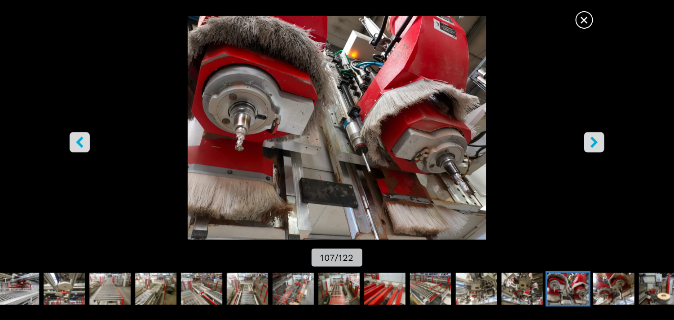
click at [301, 100] on icon "right-button" at bounding box center [594, 142] width 11 height 11
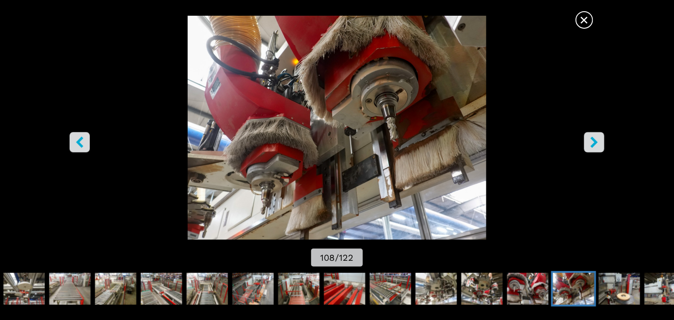
click at [301, 100] on icon "right-button" at bounding box center [594, 142] width 11 height 11
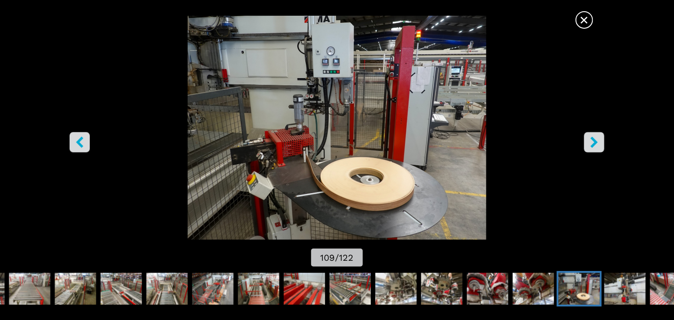
click at [301, 100] on icon "right-button" at bounding box center [594, 142] width 11 height 11
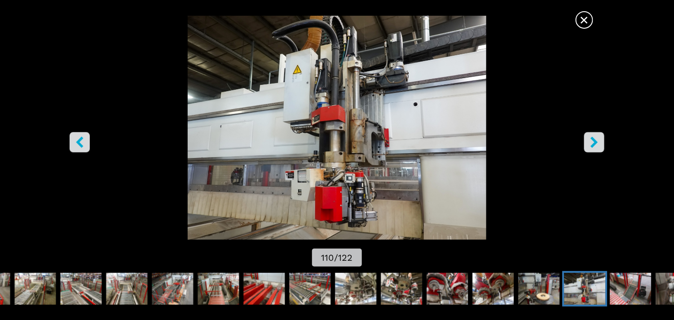
click at [301, 100] on icon "right-button" at bounding box center [594, 142] width 11 height 11
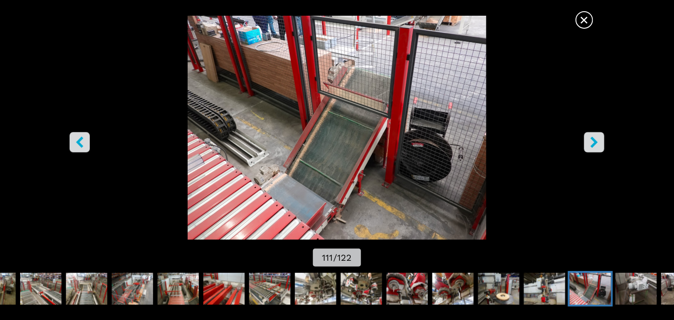
click at [301, 100] on icon "right-button" at bounding box center [594, 142] width 11 height 11
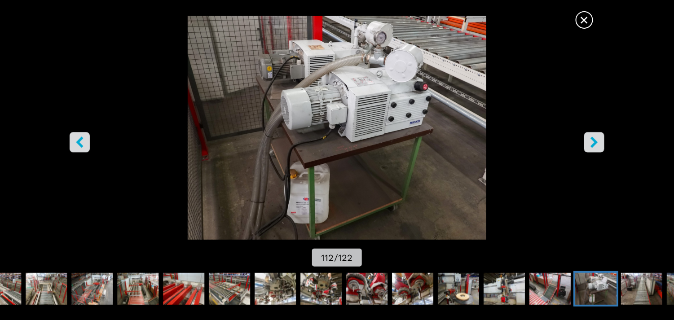
click at [301, 100] on icon "right-button" at bounding box center [594, 142] width 11 height 11
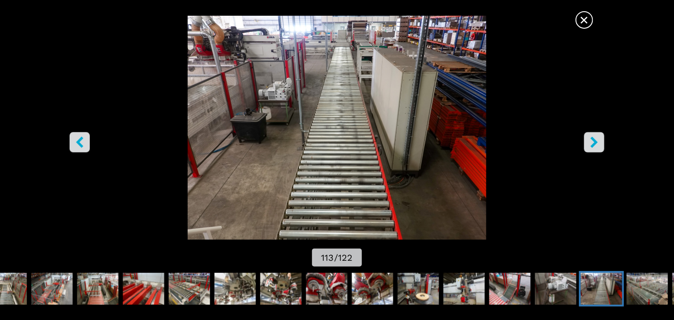
click at [301, 100] on icon "right-button" at bounding box center [594, 142] width 11 height 11
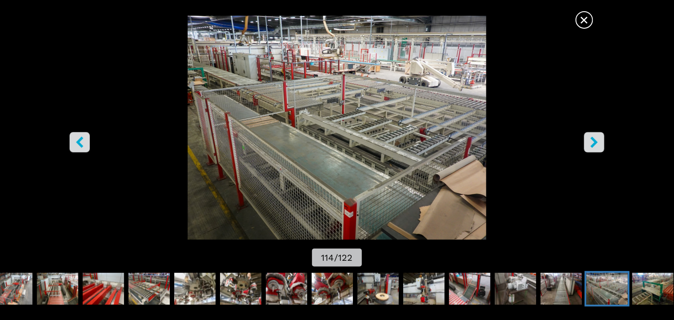
click at [81, 100] on icon "left-button" at bounding box center [79, 142] width 7 height 11
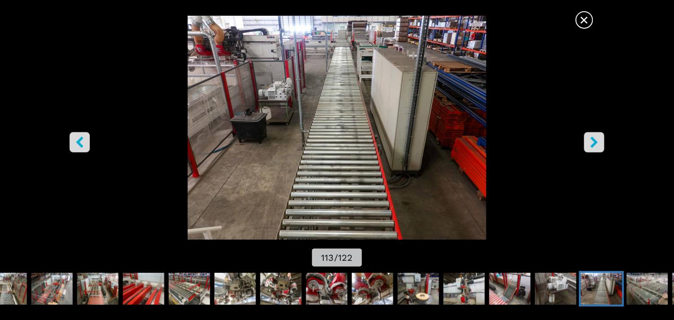
click at [81, 100] on icon "left-button" at bounding box center [79, 142] width 7 height 11
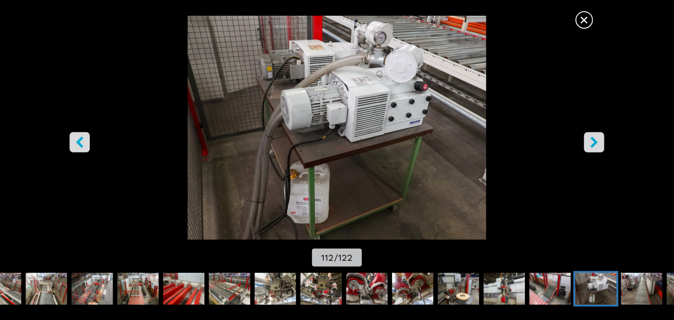
click at [81, 100] on icon "left-button" at bounding box center [79, 142] width 7 height 11
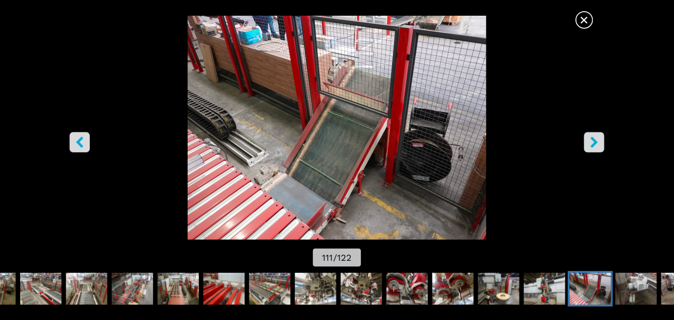
click at [81, 100] on icon "left-button" at bounding box center [79, 142] width 7 height 11
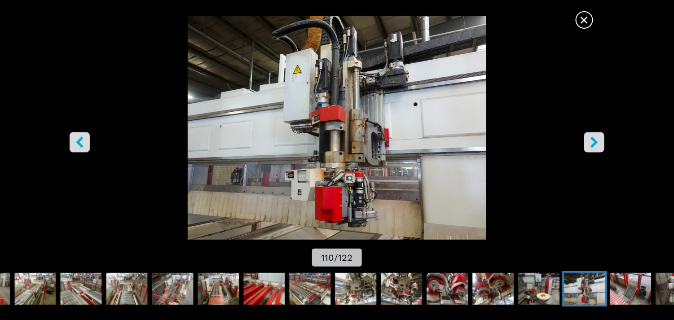
click at [81, 100] on icon "left-button" at bounding box center [79, 142] width 7 height 11
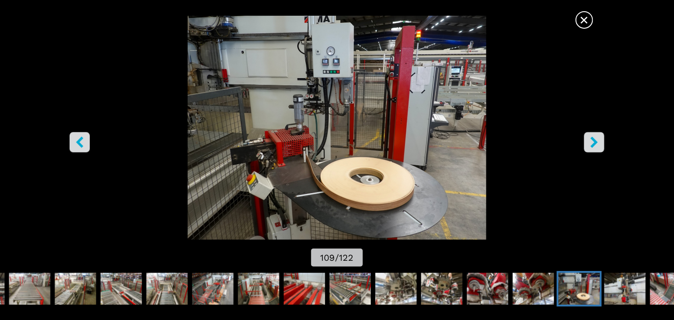
click at [81, 100] on icon "left-button" at bounding box center [79, 142] width 7 height 11
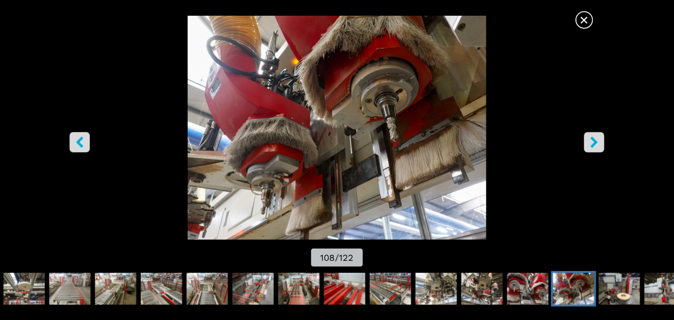
click at [77, 100] on icon "left-button" at bounding box center [79, 142] width 11 height 11
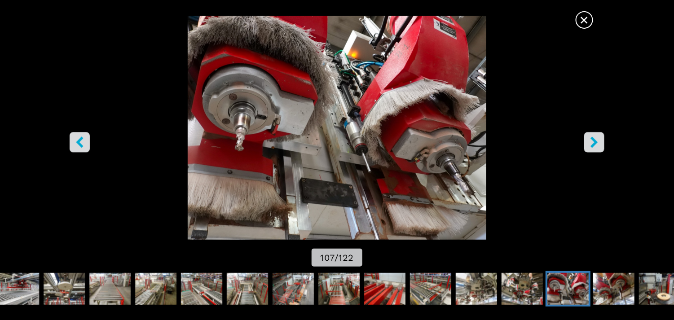
click at [84, 100] on icon "left-button" at bounding box center [79, 142] width 11 height 11
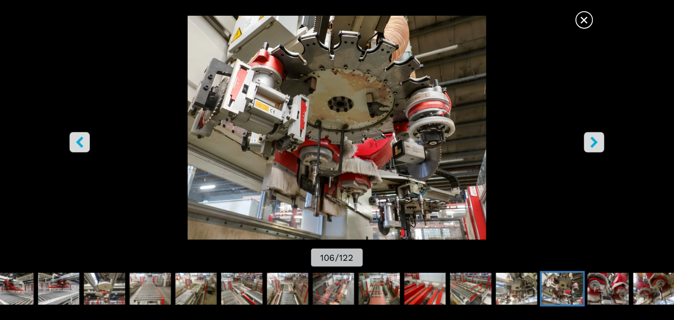
click at [301, 100] on icon "right-button" at bounding box center [594, 142] width 11 height 11
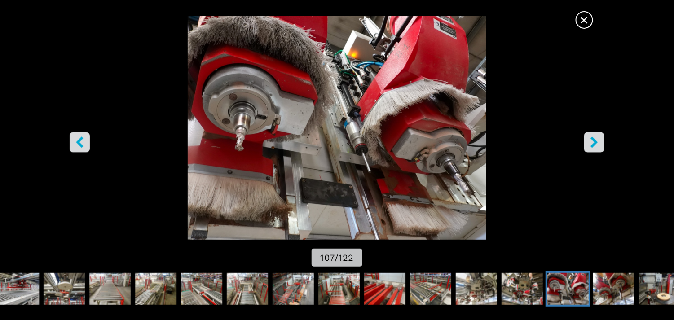
click at [77, 100] on icon "left-button" at bounding box center [79, 142] width 11 height 11
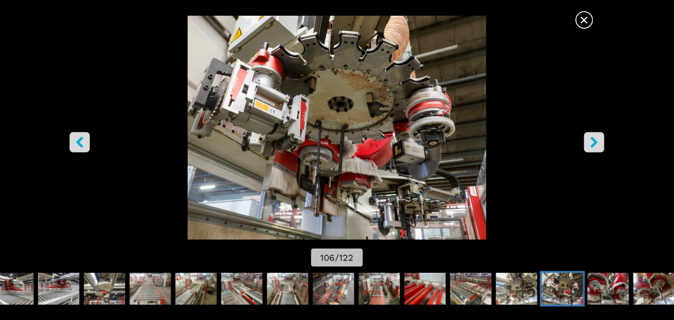
click at [78, 100] on icon "left-button" at bounding box center [79, 142] width 7 height 11
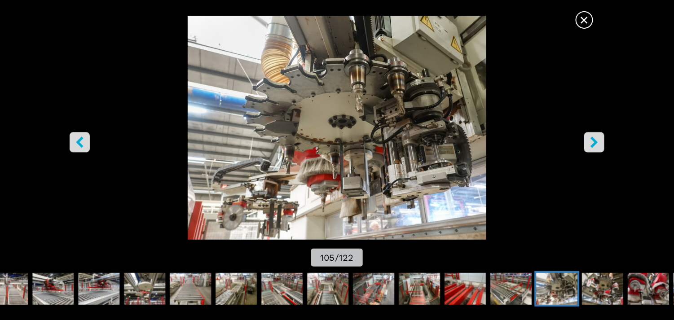
click at [301, 100] on button "right-button" at bounding box center [594, 142] width 20 height 20
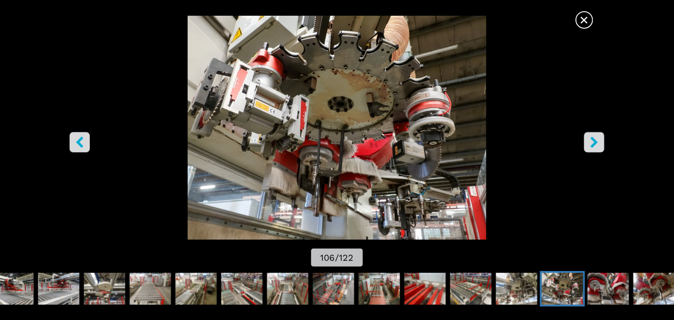
click at [301, 100] on icon "right-button" at bounding box center [594, 142] width 11 height 11
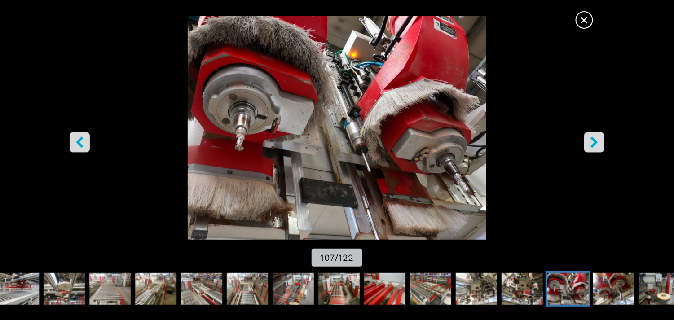
click at [301, 100] on icon "right-button" at bounding box center [594, 142] width 11 height 11
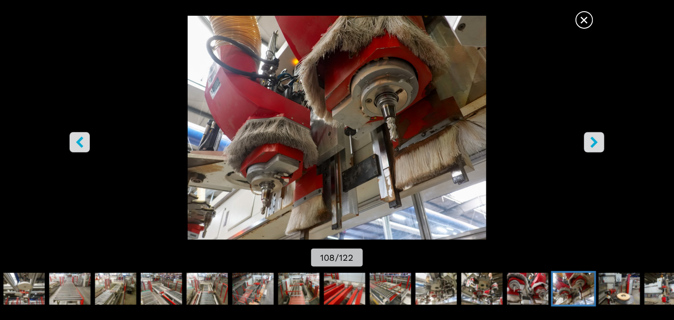
click at [301, 100] on icon "right-button" at bounding box center [594, 142] width 11 height 11
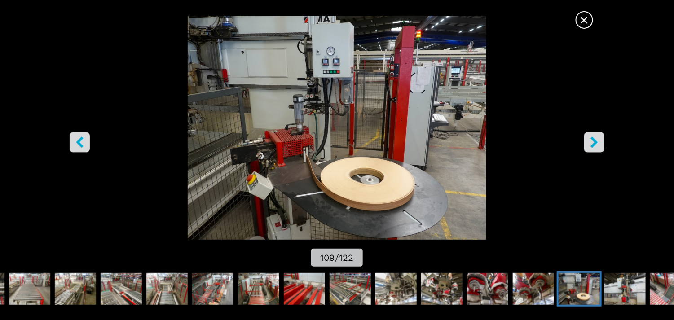
click at [301, 100] on icon "right-button" at bounding box center [594, 142] width 11 height 11
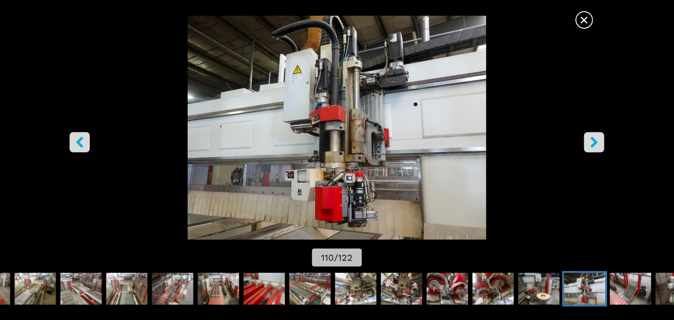
click at [301, 100] on icon "right-button" at bounding box center [594, 142] width 11 height 11
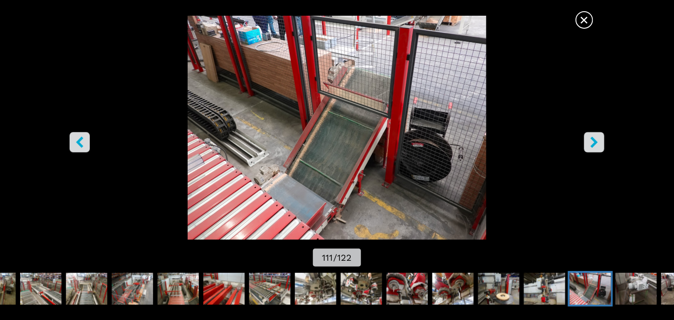
click at [301, 100] on icon "right-button" at bounding box center [594, 142] width 11 height 11
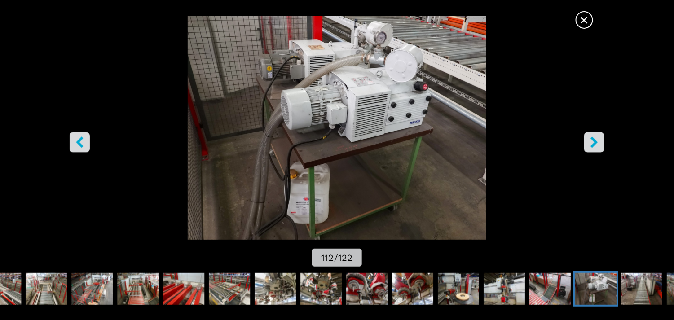
click at [301, 100] on icon "right-button" at bounding box center [594, 142] width 11 height 11
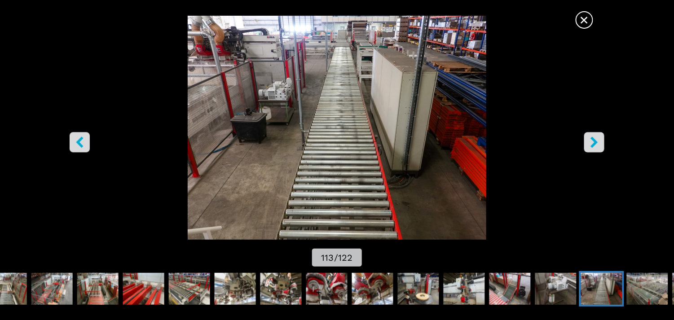
click at [301, 100] on icon "right-button" at bounding box center [594, 142] width 11 height 11
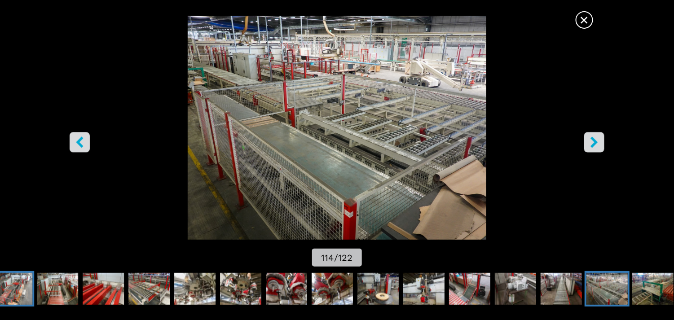
click at [28, 100] on img "Go to Slide 101" at bounding box center [11, 289] width 41 height 32
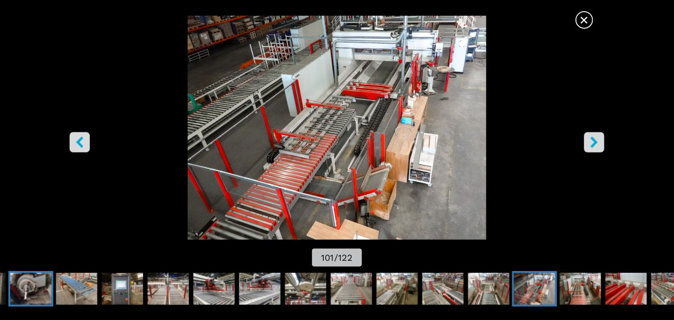
click at [22, 100] on img "Go to Slide 90" at bounding box center [30, 289] width 41 height 32
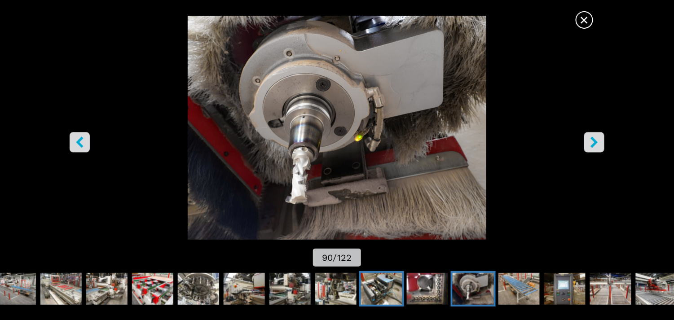
click at [301, 100] on img "Go to Slide 88" at bounding box center [381, 289] width 41 height 32
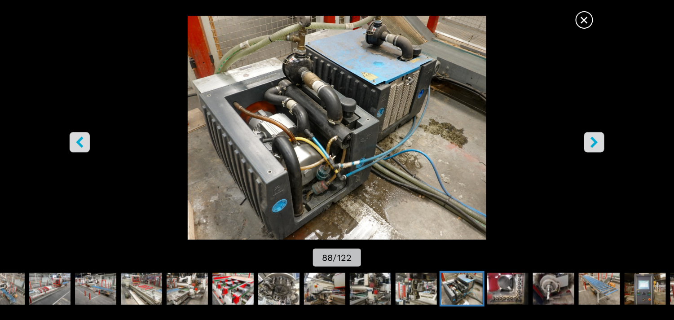
click at [301, 100] on icon "right-button" at bounding box center [594, 142] width 7 height 11
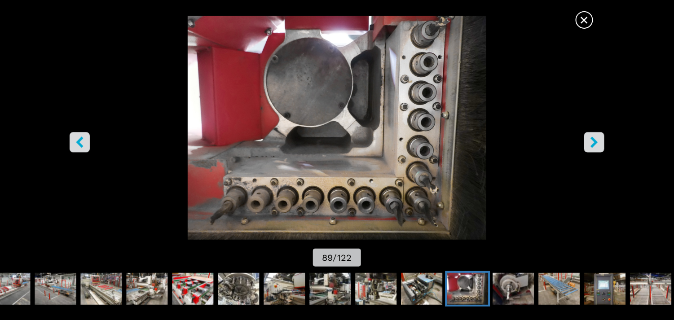
click at [301, 100] on icon "right-button" at bounding box center [594, 142] width 11 height 11
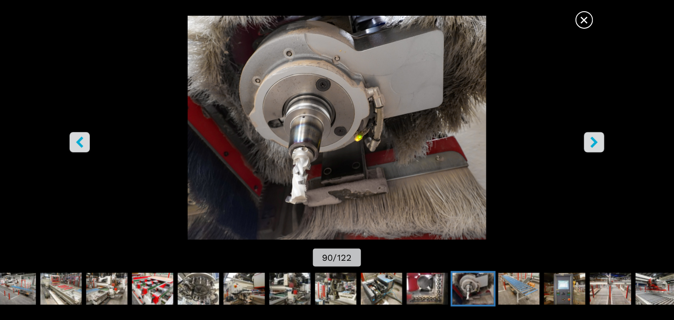
click at [301, 100] on icon "right-button" at bounding box center [594, 142] width 11 height 11
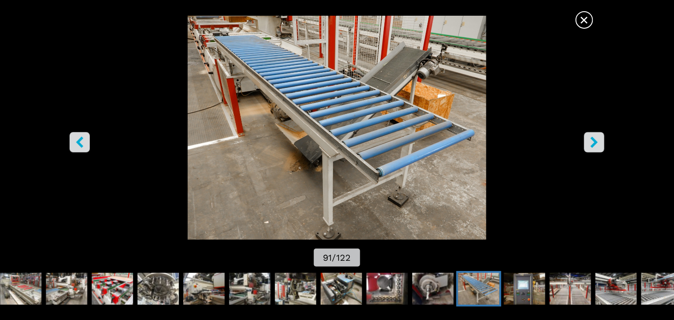
click at [301, 100] on icon "right-button" at bounding box center [594, 142] width 11 height 11
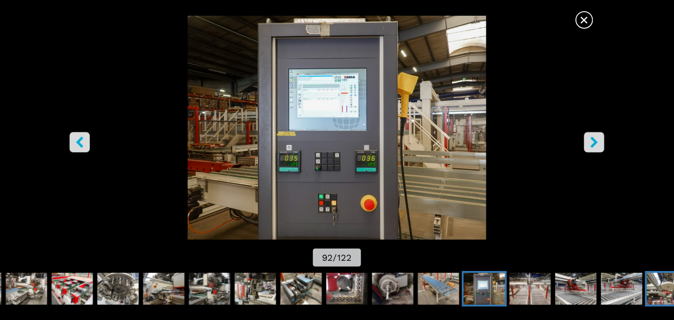
click at [301, 100] on img "Go to Slide 96" at bounding box center [667, 289] width 41 height 32
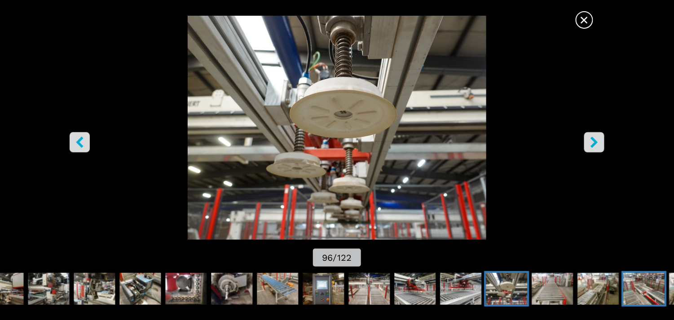
click at [301, 100] on img "Go to Slide 99" at bounding box center [644, 289] width 41 height 32
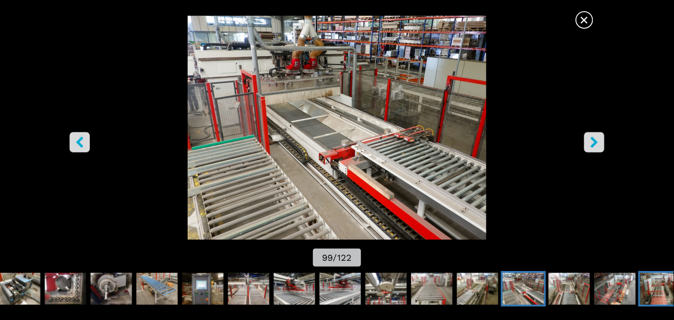
click at [301, 100] on img "Go to Slide 102" at bounding box center [660, 289] width 41 height 32
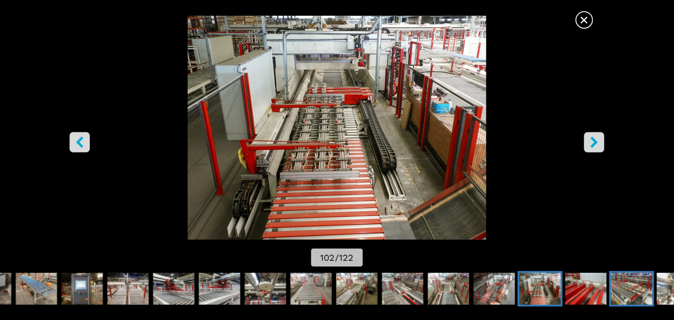
click at [301, 100] on img "Go to Slide 104" at bounding box center [631, 289] width 41 height 32
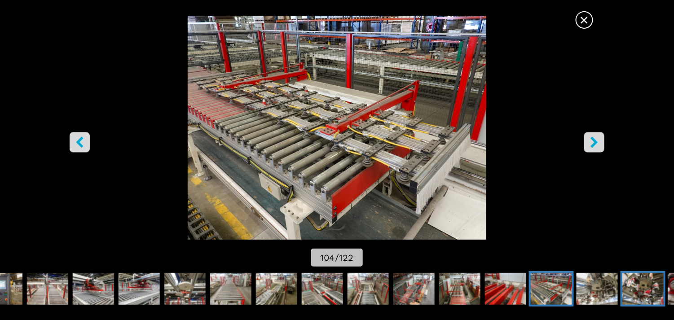
click at [301, 100] on img "Go to Slide 106" at bounding box center [643, 289] width 41 height 32
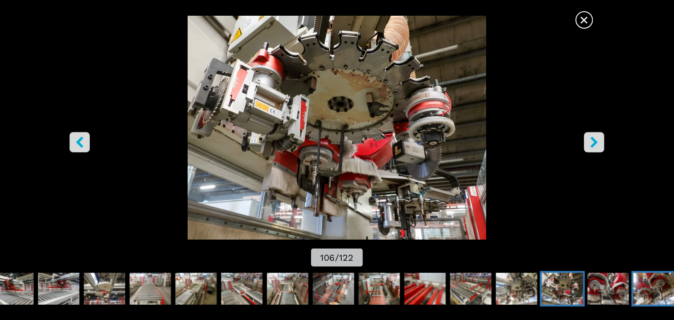
click at [301, 100] on img "Go to Slide 108" at bounding box center [654, 289] width 41 height 32
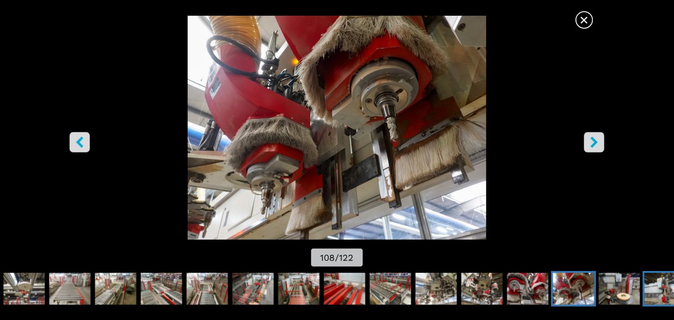
click at [301, 100] on img "Go to Slide 110" at bounding box center [665, 289] width 41 height 32
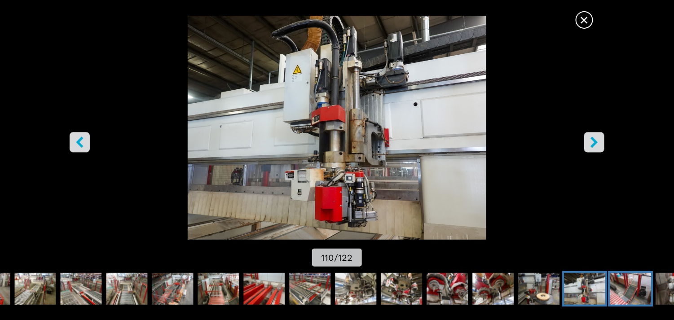
click at [301, 100] on img "Go to Slide 111" at bounding box center [630, 289] width 41 height 32
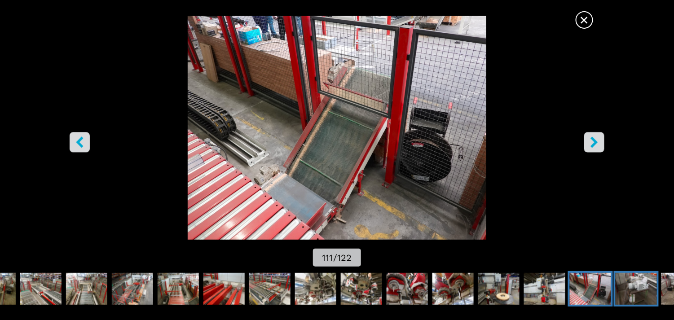
click at [301, 100] on img "Go to Slide 112" at bounding box center [636, 289] width 41 height 32
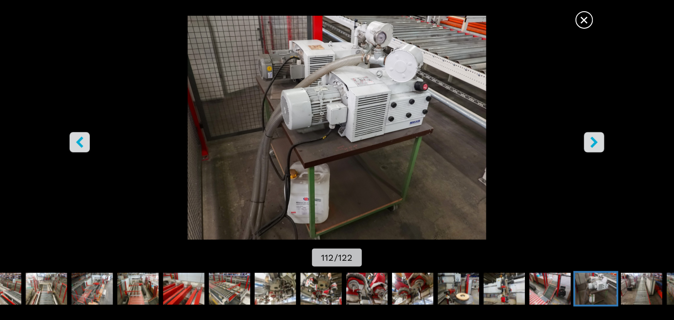
click at [301, 100] on icon "right-button" at bounding box center [594, 142] width 7 height 11
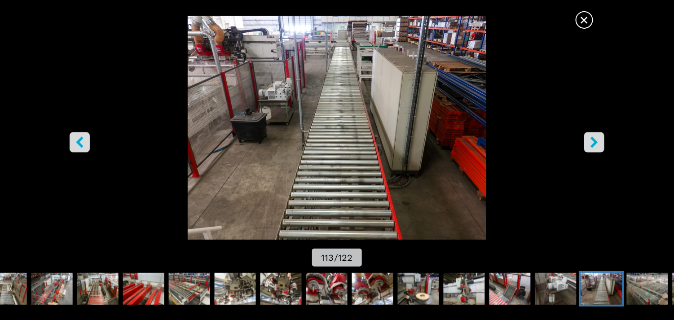
click at [301, 100] on icon "right-button" at bounding box center [594, 142] width 7 height 11
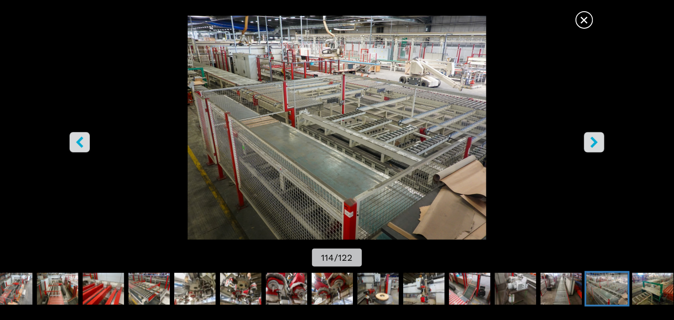
click at [301, 100] on icon "right-button" at bounding box center [594, 142] width 7 height 11
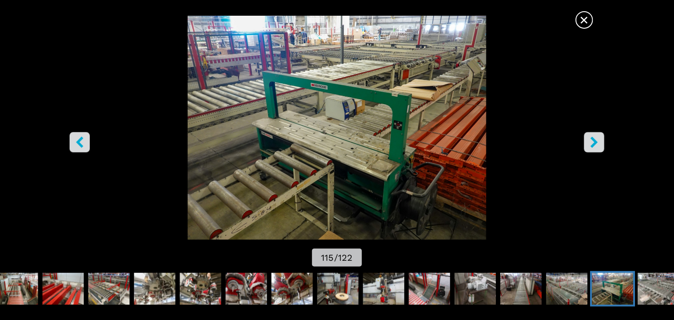
click at [301, 100] on icon "right-button" at bounding box center [594, 142] width 11 height 11
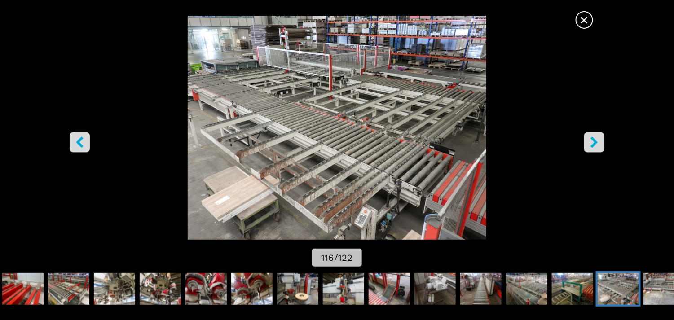
click at [301, 100] on icon "right-button" at bounding box center [594, 142] width 11 height 11
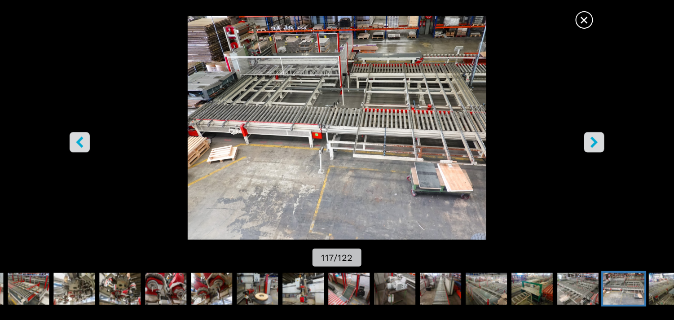
click at [301, 100] on icon "right-button" at bounding box center [594, 142] width 11 height 11
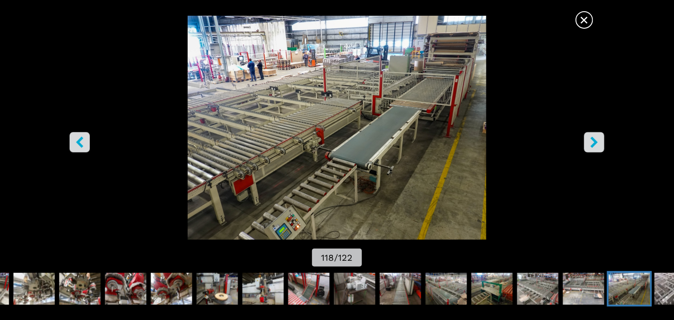
click at [301, 100] on icon "right-button" at bounding box center [594, 142] width 7 height 11
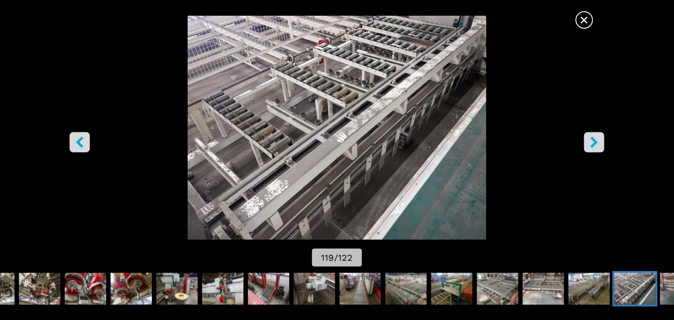
click at [301, 100] on icon "right-button" at bounding box center [594, 142] width 7 height 11
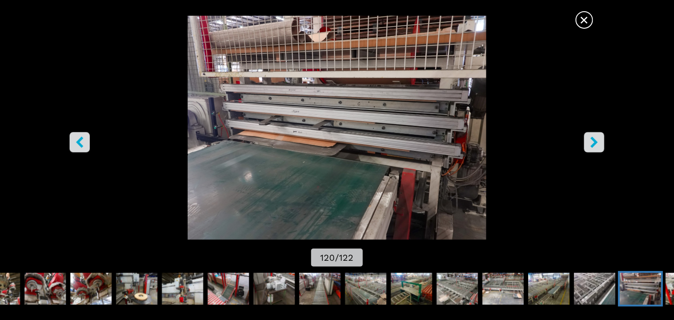
click at [301, 100] on icon "right-button" at bounding box center [594, 142] width 7 height 11
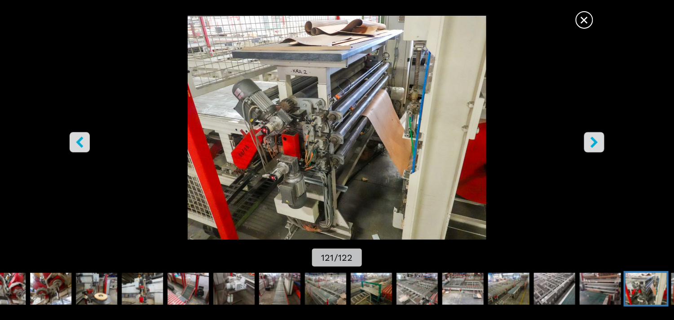
click at [301, 100] on icon "right-button" at bounding box center [594, 142] width 7 height 11
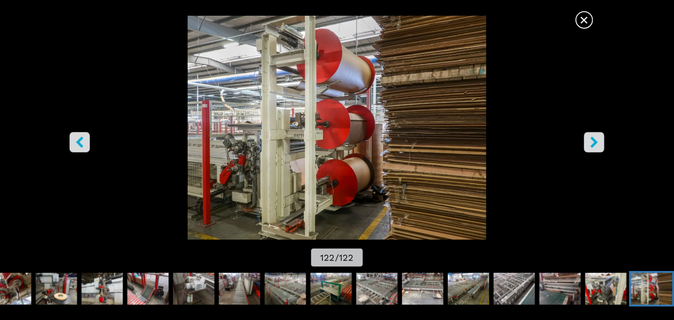
click at [301, 100] on icon "right-button" at bounding box center [594, 142] width 7 height 11
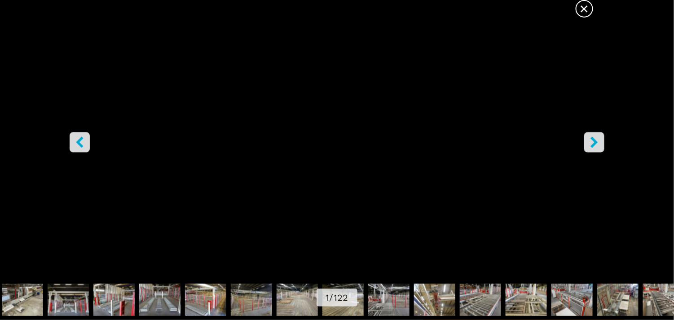
click at [301, 100] on icon "right-button" at bounding box center [594, 142] width 7 height 11
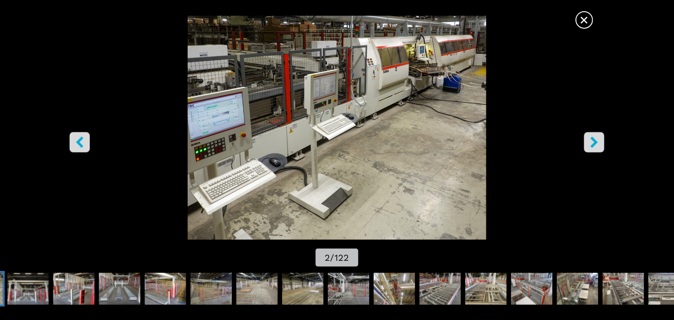
click at [301, 100] on icon "right-button" at bounding box center [594, 142] width 7 height 11
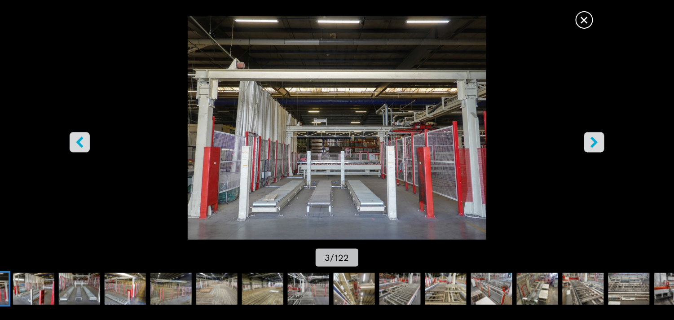
click at [301, 23] on span "×" at bounding box center [585, 18] width 16 height 16
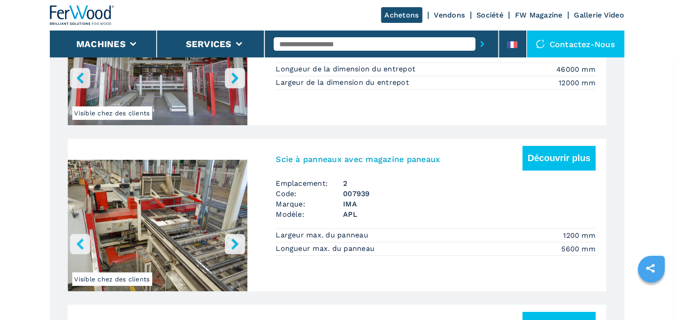
scroll to position [943, 0]
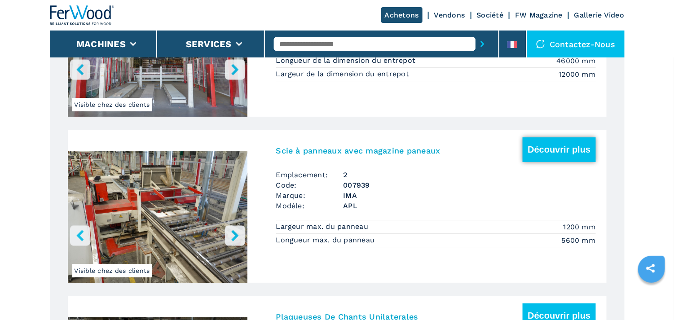
click at [301, 100] on button "Découvrir plus" at bounding box center [559, 149] width 73 height 25
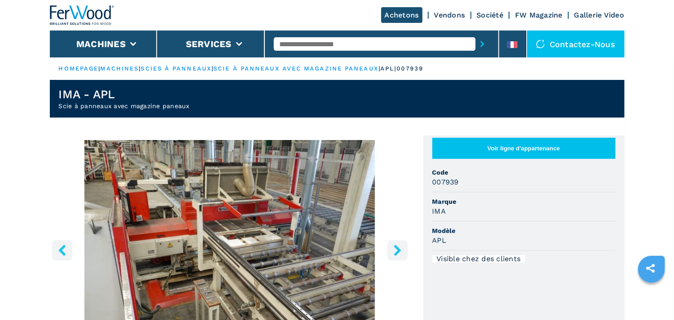
click at [514, 149] on button "Voir ligne d'appartenance" at bounding box center [524, 148] width 183 height 21
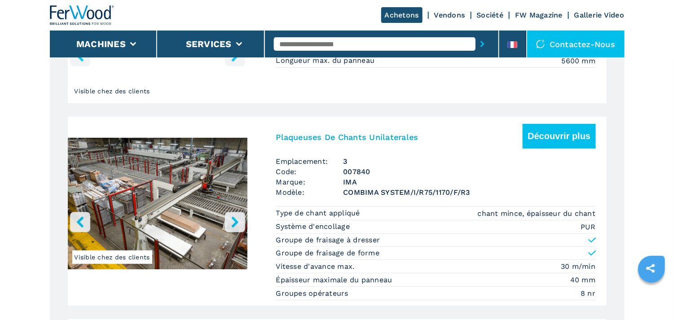
scroll to position [1168, 0]
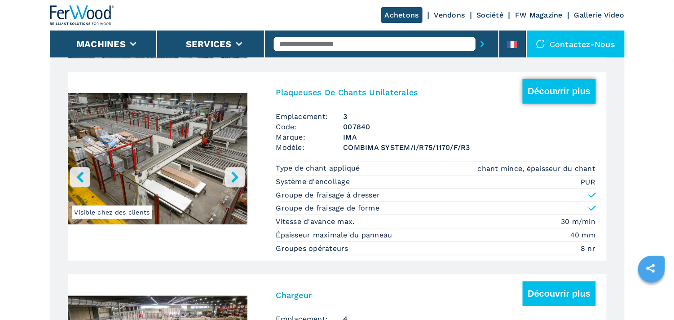
click at [568, 86] on button "Découvrir plus" at bounding box center [559, 91] width 73 height 25
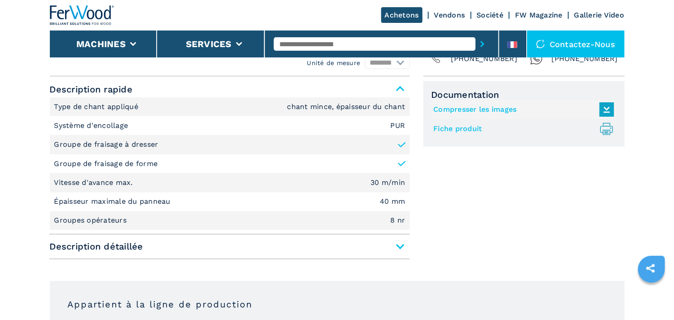
scroll to position [404, 0]
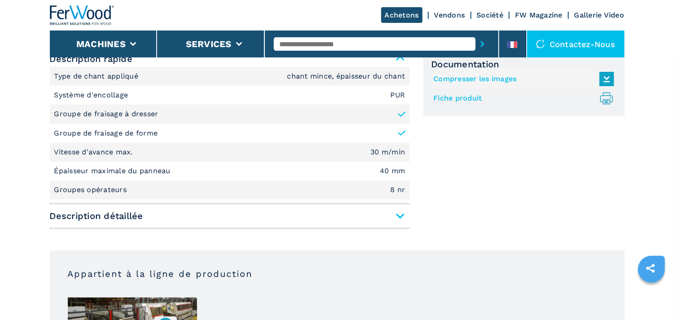
click at [401, 214] on span "Description détaillée" at bounding box center [230, 216] width 360 height 16
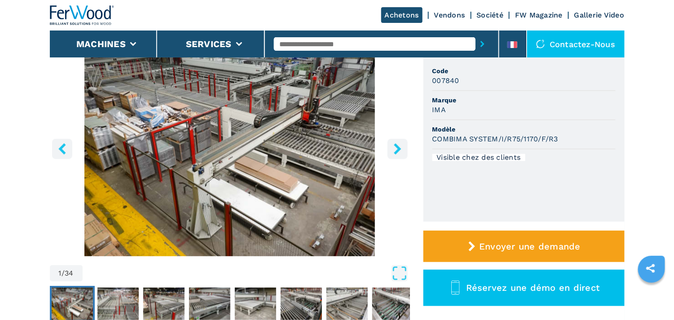
scroll to position [0, 0]
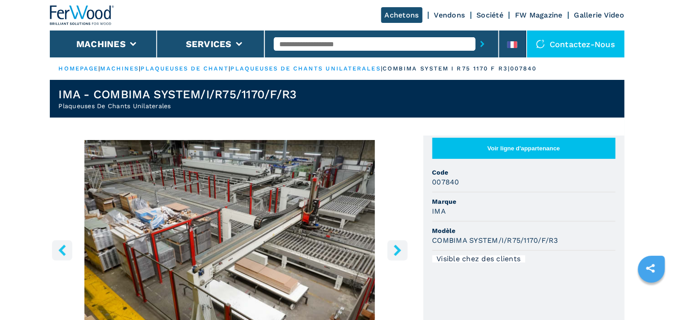
click at [516, 143] on button "Voir ligne d'appartenance" at bounding box center [524, 148] width 183 height 21
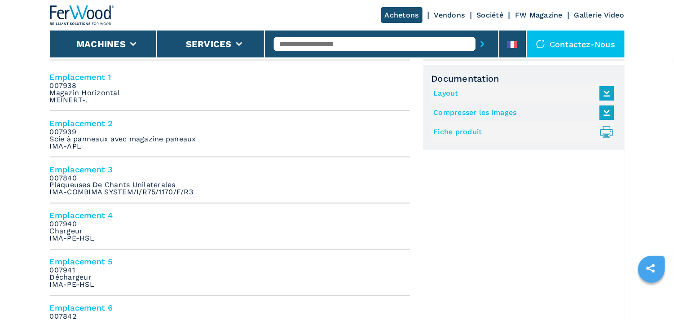
scroll to position [404, 0]
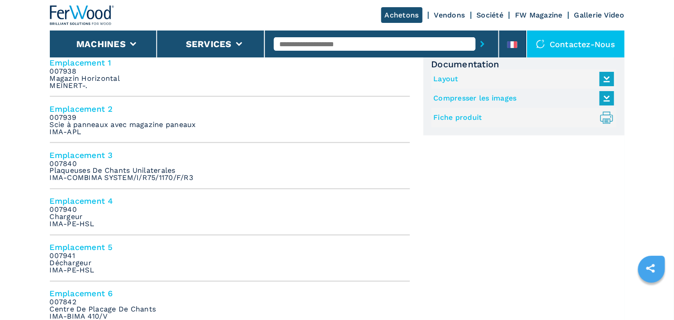
click at [74, 199] on h4 "Emplacement 4" at bounding box center [230, 201] width 360 height 10
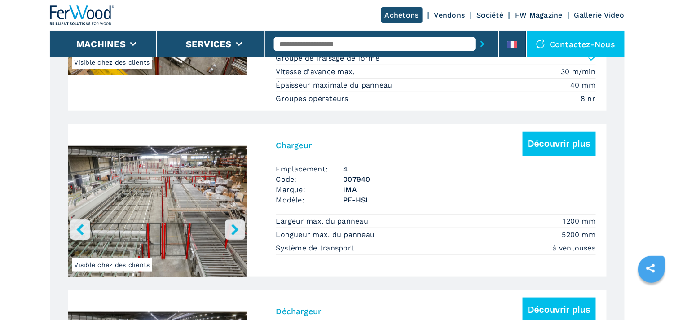
scroll to position [1372, 0]
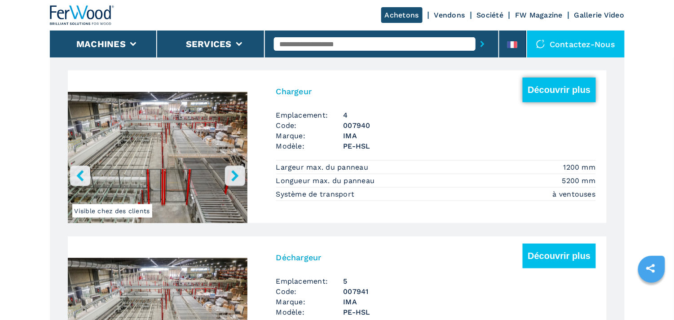
click at [570, 91] on button "Découvrir plus" at bounding box center [559, 90] width 73 height 25
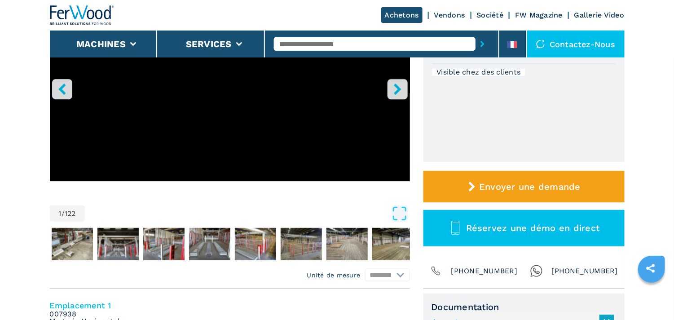
scroll to position [180, 0]
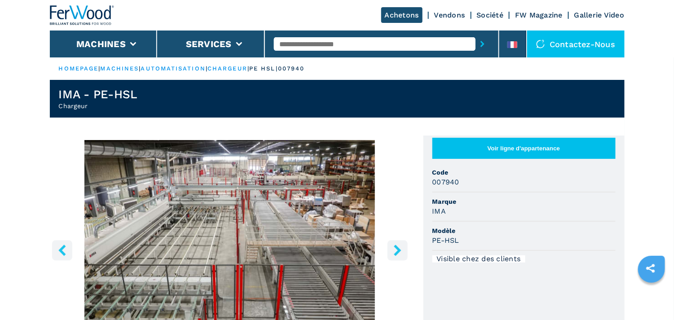
click at [520, 152] on button "Voir ligne d'appartenance" at bounding box center [524, 148] width 183 height 21
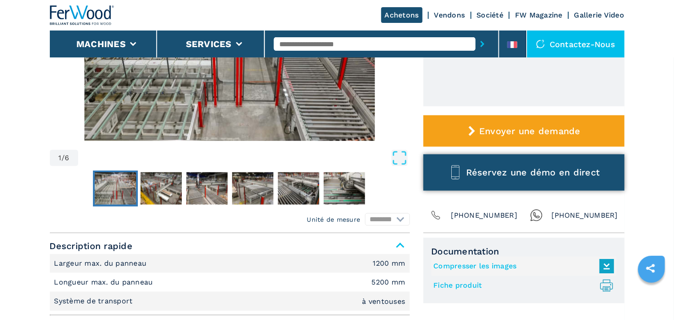
scroll to position [225, 0]
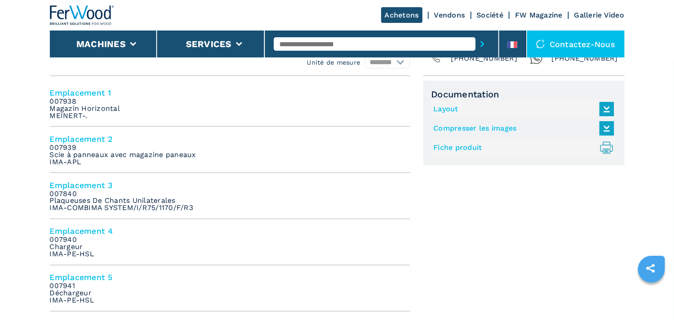
scroll to position [359, 0]
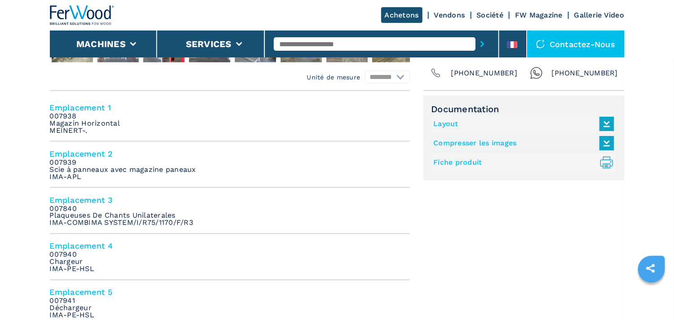
click at [453, 162] on link "Fiche produit .prefix__st0{stroke-linecap:round;stroke-linejoin:round}.prefix__…" at bounding box center [522, 162] width 176 height 15
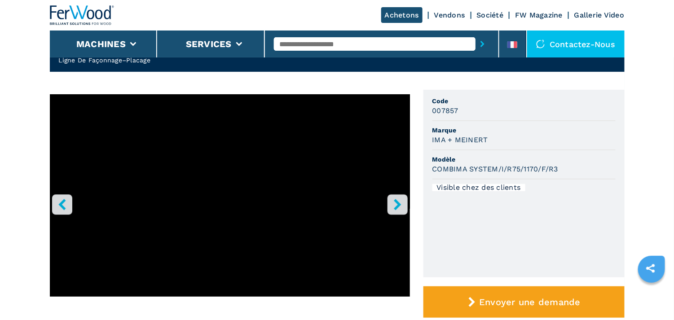
scroll to position [0, 0]
